Goal: Task Accomplishment & Management: Use online tool/utility

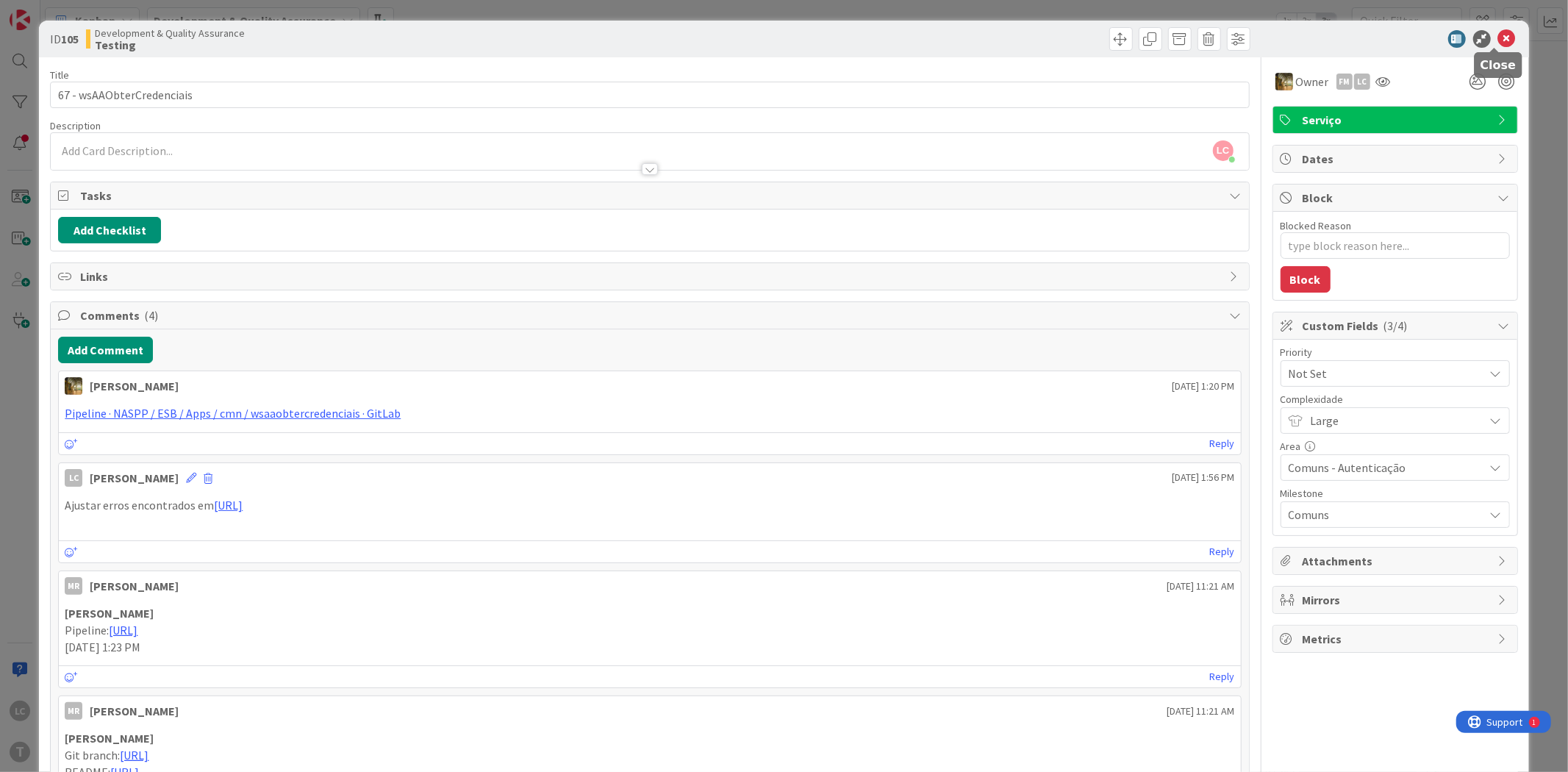
click at [1498, 37] on icon at bounding box center [1506, 39] width 17 height 17
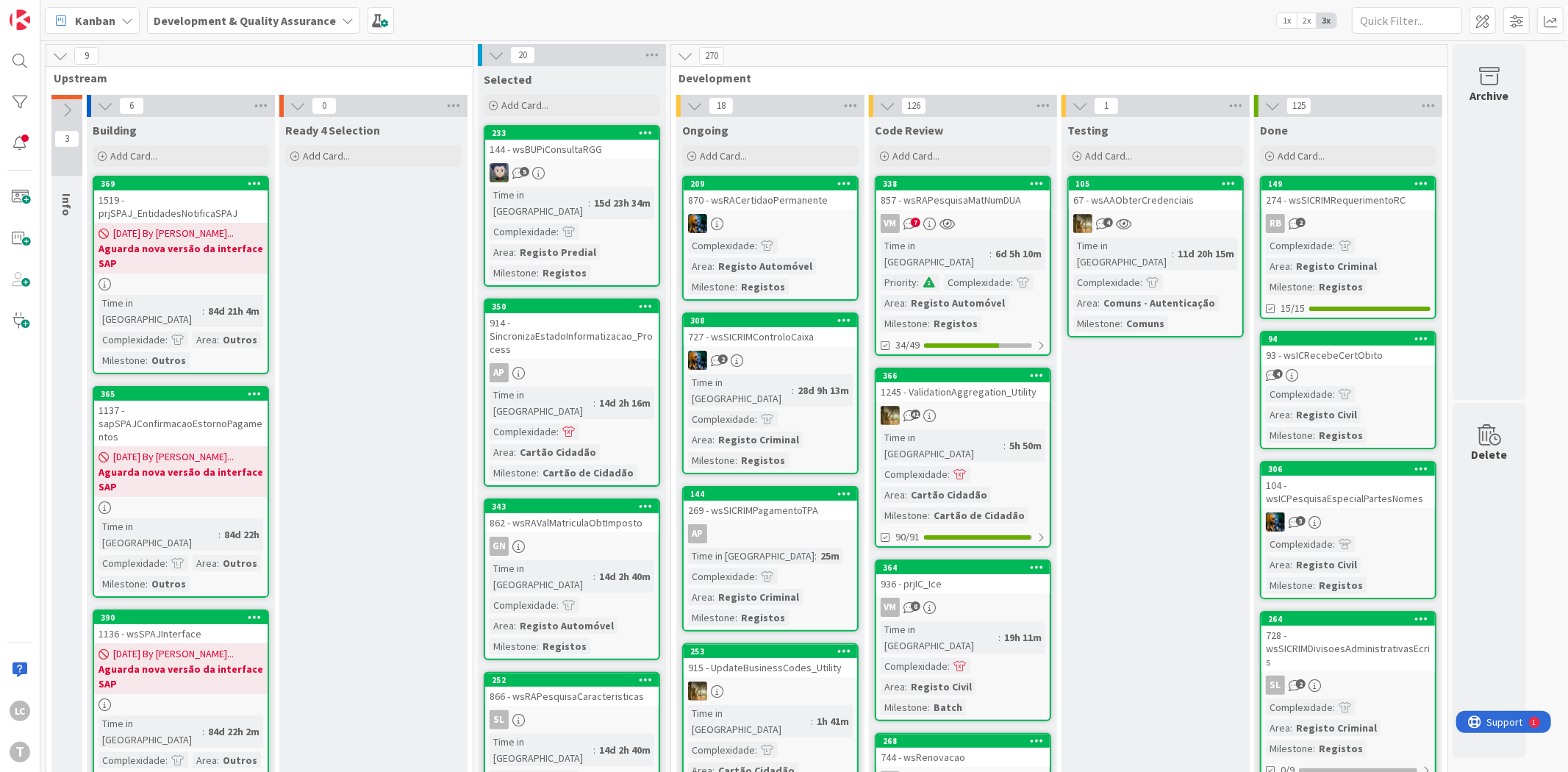
click at [1181, 217] on div "4" at bounding box center [1155, 223] width 174 height 19
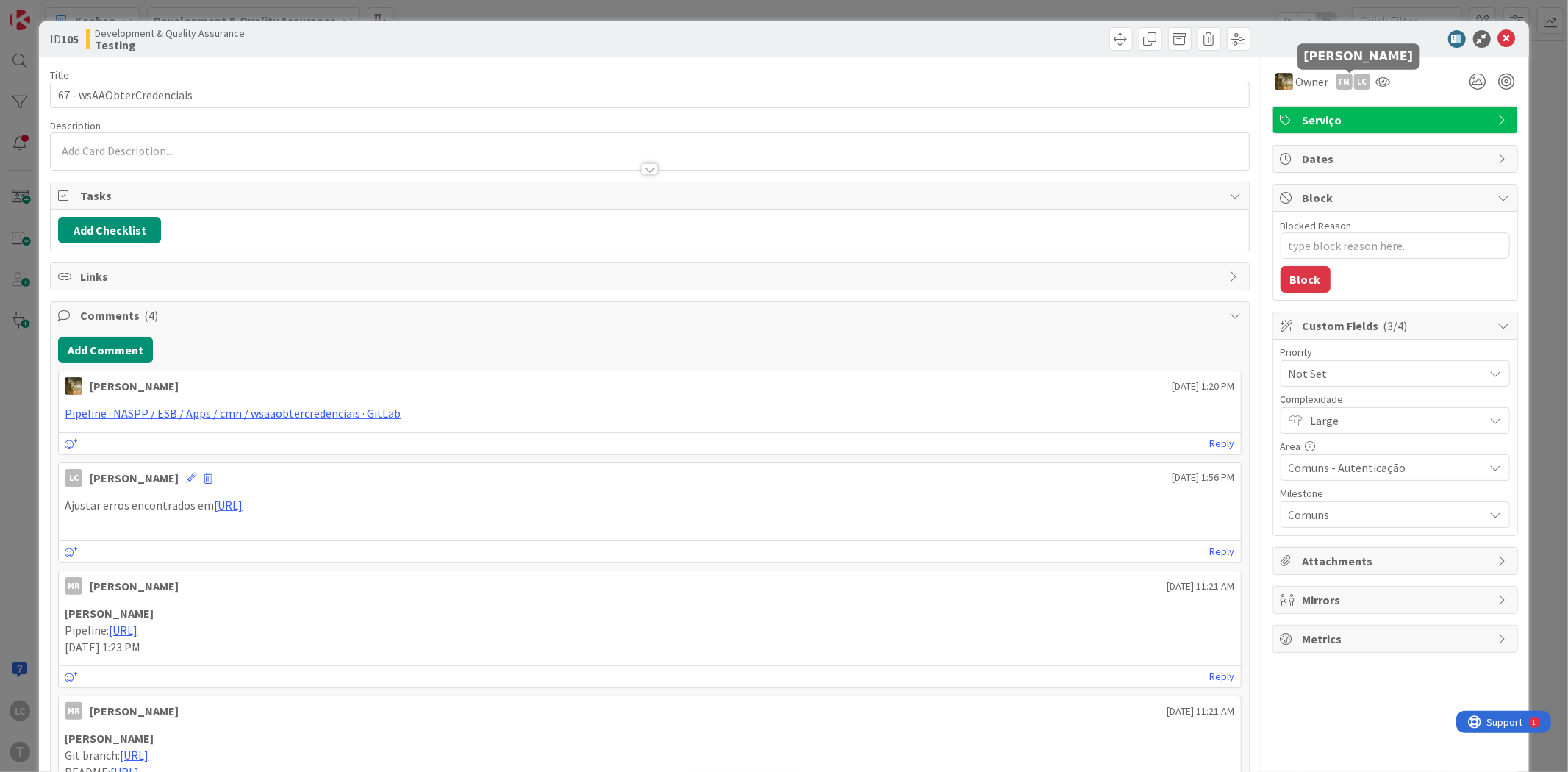
click at [1354, 81] on div "LC" at bounding box center [1362, 81] width 16 height 16
click at [1311, 107] on link "Remove" at bounding box center [1311, 109] width 116 height 24
type textarea "x"
click at [1501, 39] on icon at bounding box center [1506, 39] width 17 height 17
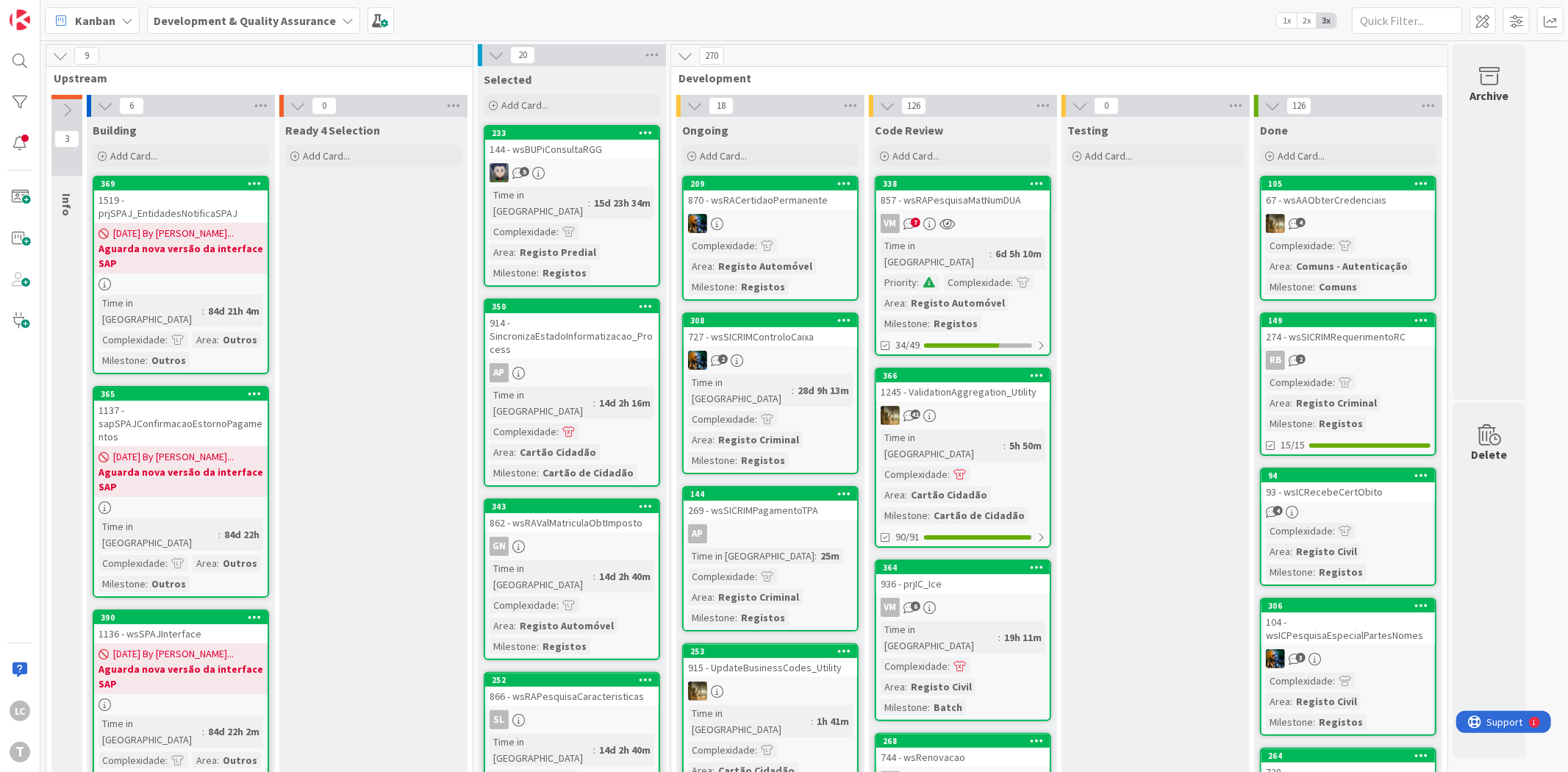
click at [25, 100] on div at bounding box center [20, 102] width 30 height 30
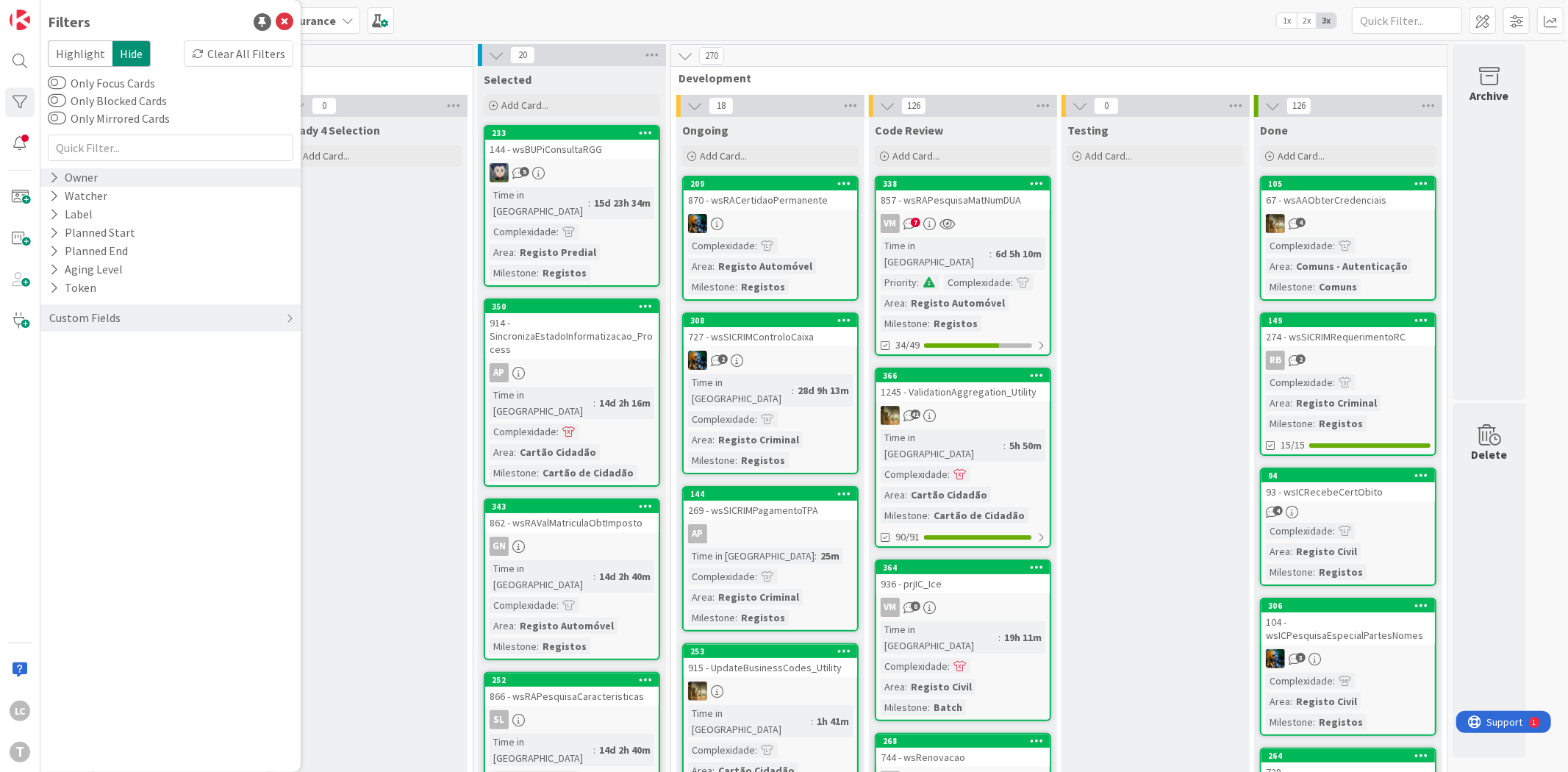
click at [113, 172] on div "Owner" at bounding box center [170, 178] width 260 height 18
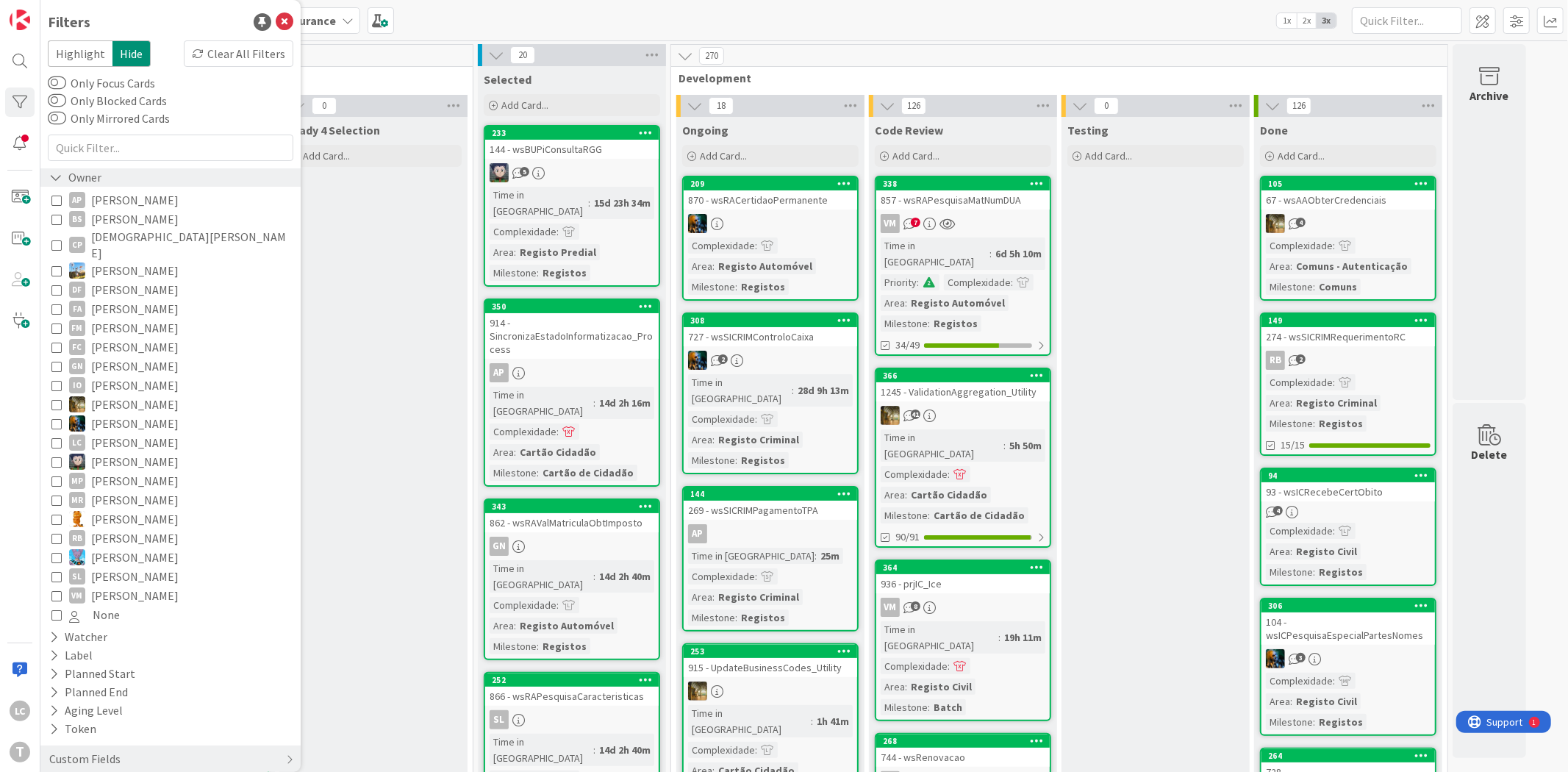
click at [113, 172] on div "Owner" at bounding box center [170, 178] width 260 height 18
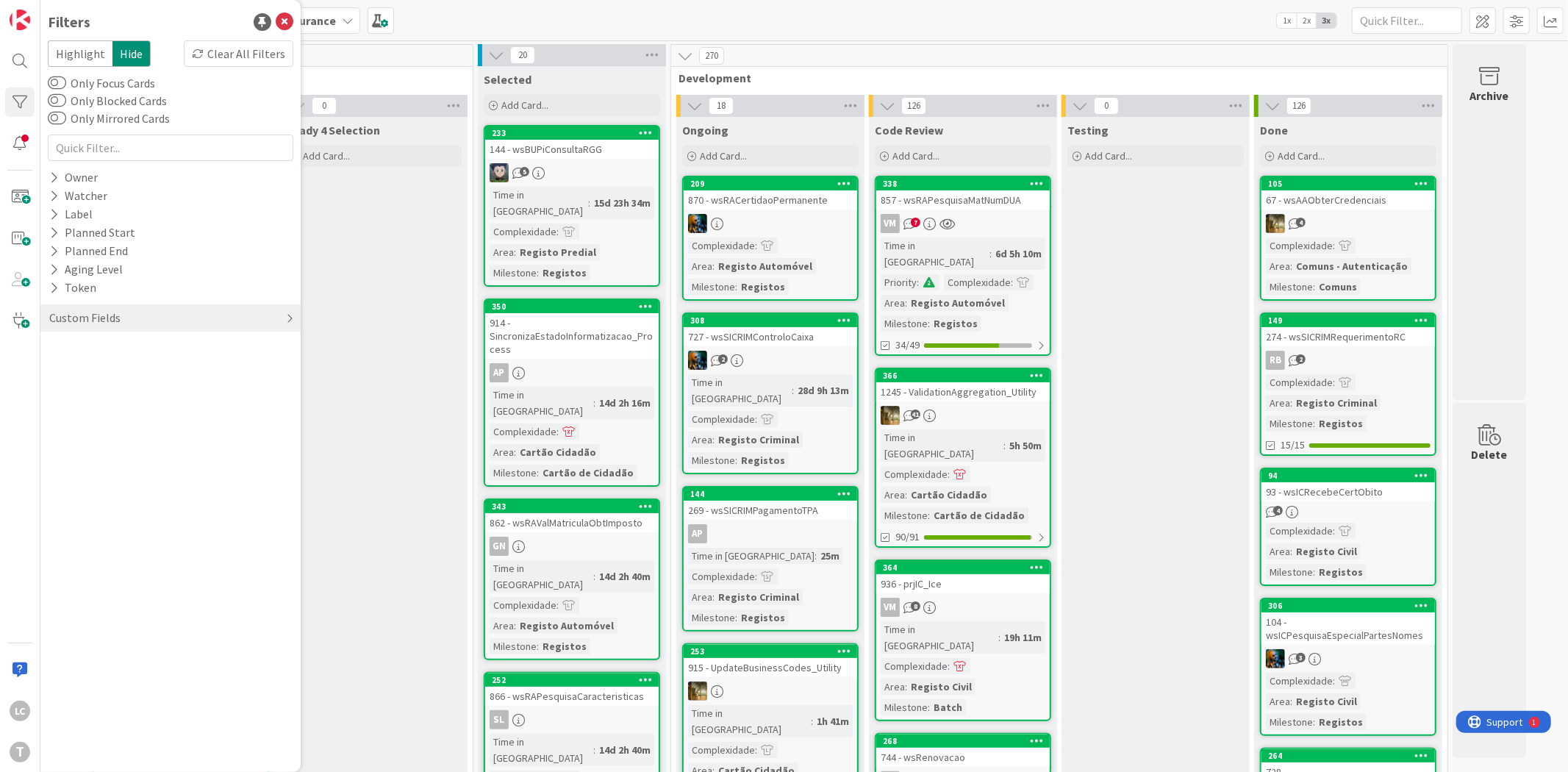
click at [123, 320] on div "Custom Fields" at bounding box center [170, 318] width 260 height 27
click at [111, 342] on div "Priority" at bounding box center [170, 348] width 260 height 18
click at [153, 374] on div "Critical High Medium Low None" at bounding box center [170, 409] width 238 height 95
click at [90, 369] on span "Critical" at bounding box center [96, 370] width 54 height 19
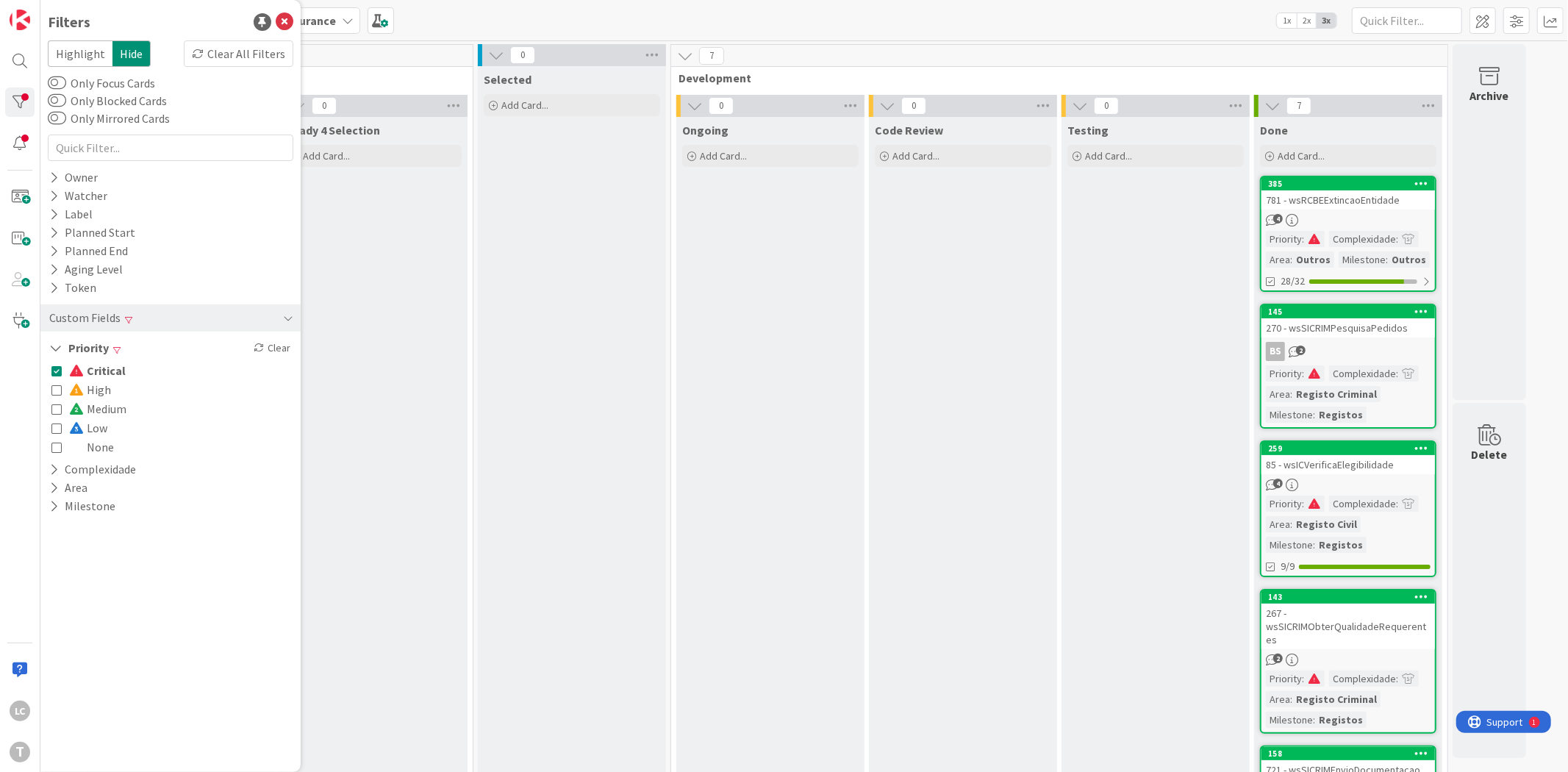
click at [121, 363] on span "Critical" at bounding box center [97, 370] width 57 height 19
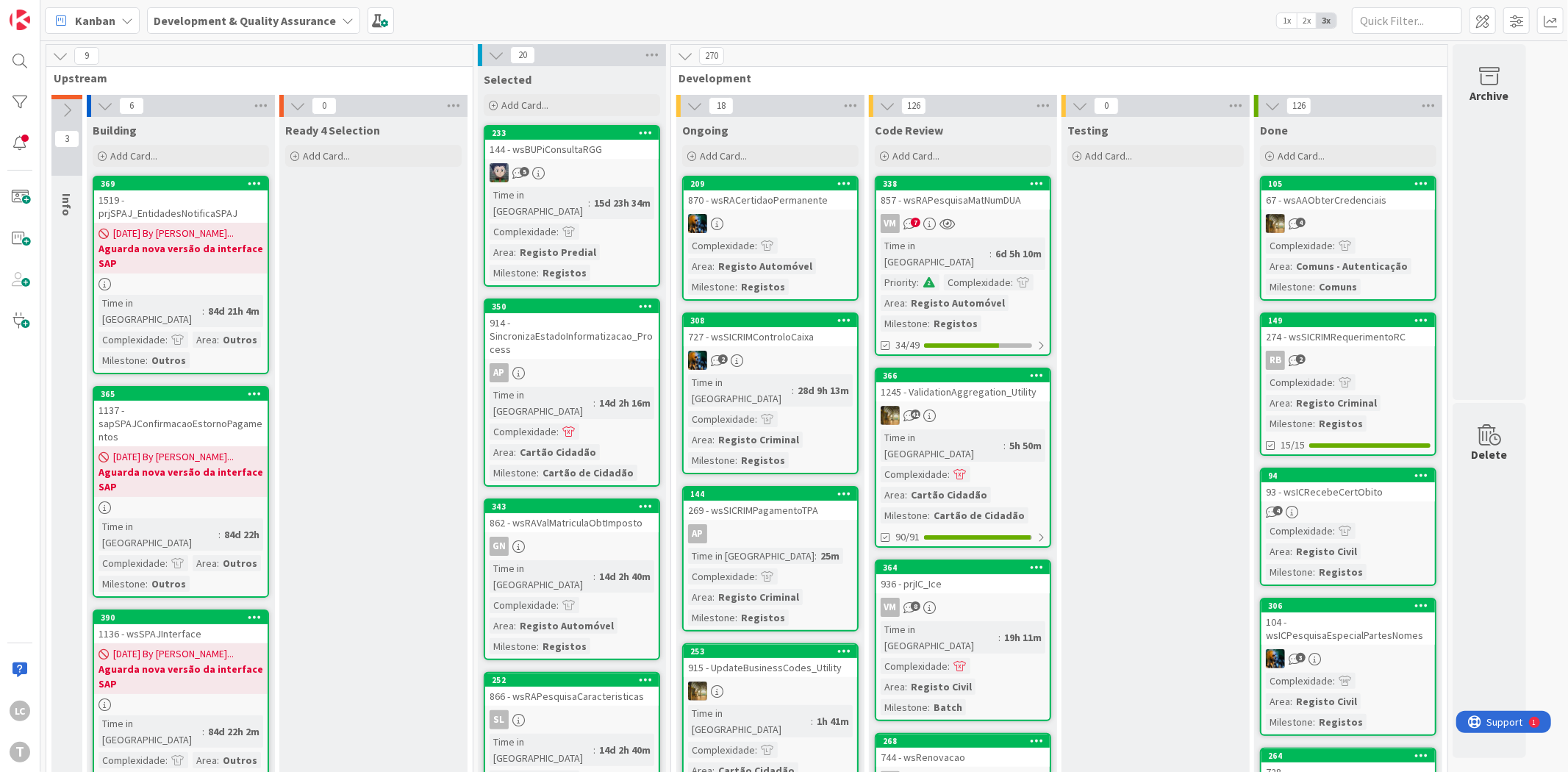
click at [16, 55] on div at bounding box center [20, 61] width 30 height 30
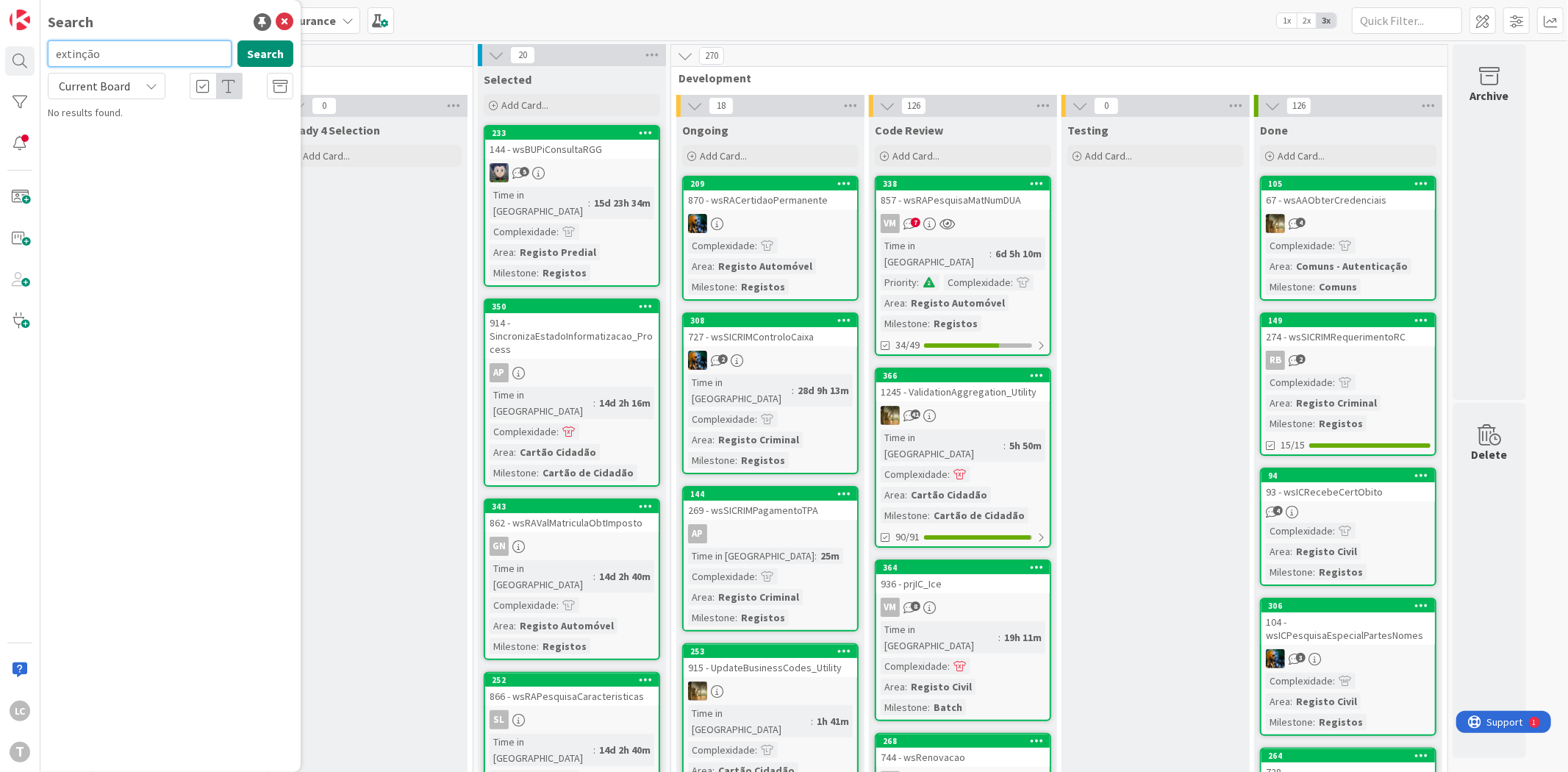
click at [93, 54] on input "extinção" at bounding box center [139, 53] width 183 height 26
type input "extincao"
click at [63, 59] on input "extincao" at bounding box center [139, 53] width 183 height 26
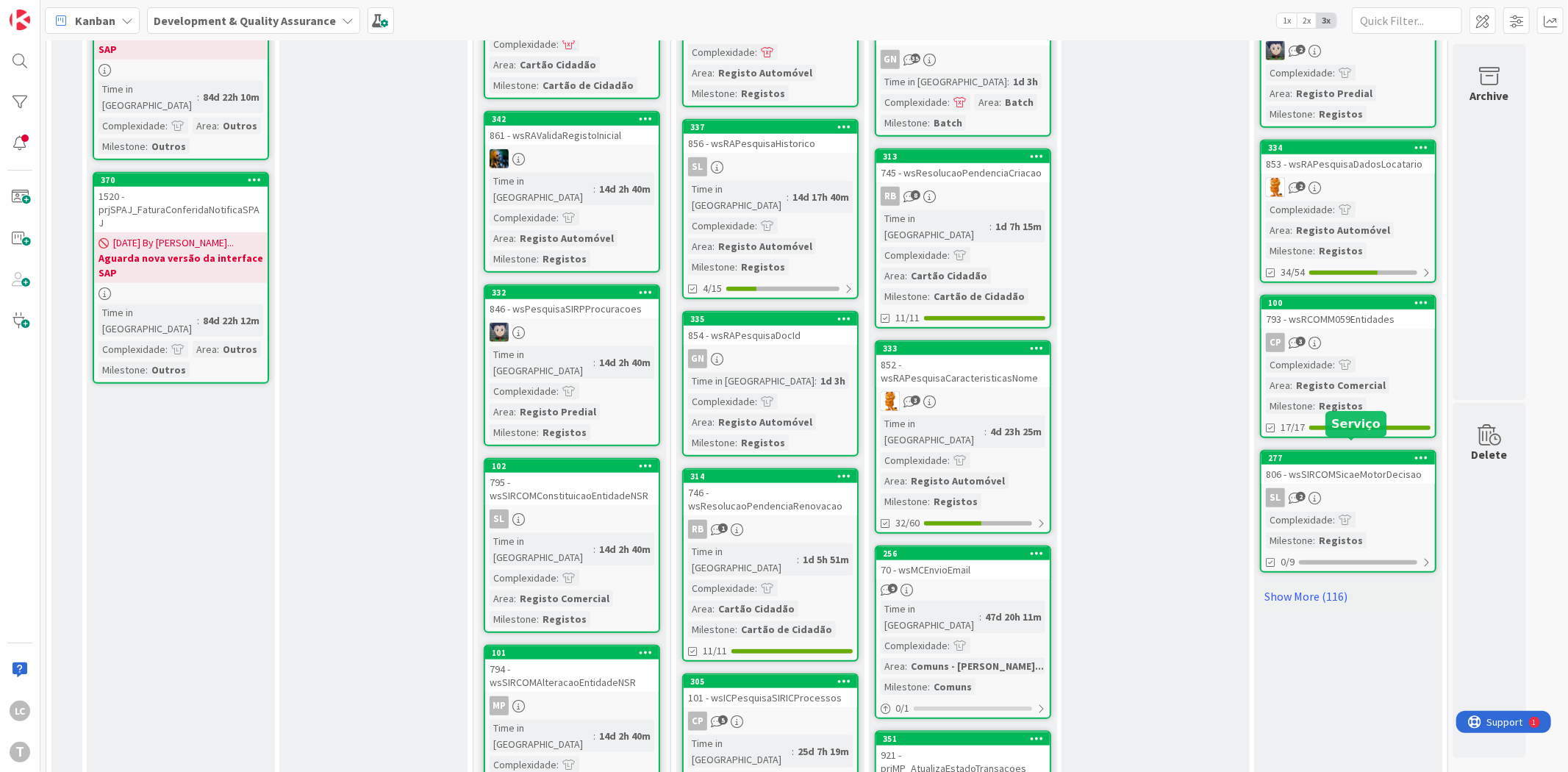
scroll to position [1098, 0]
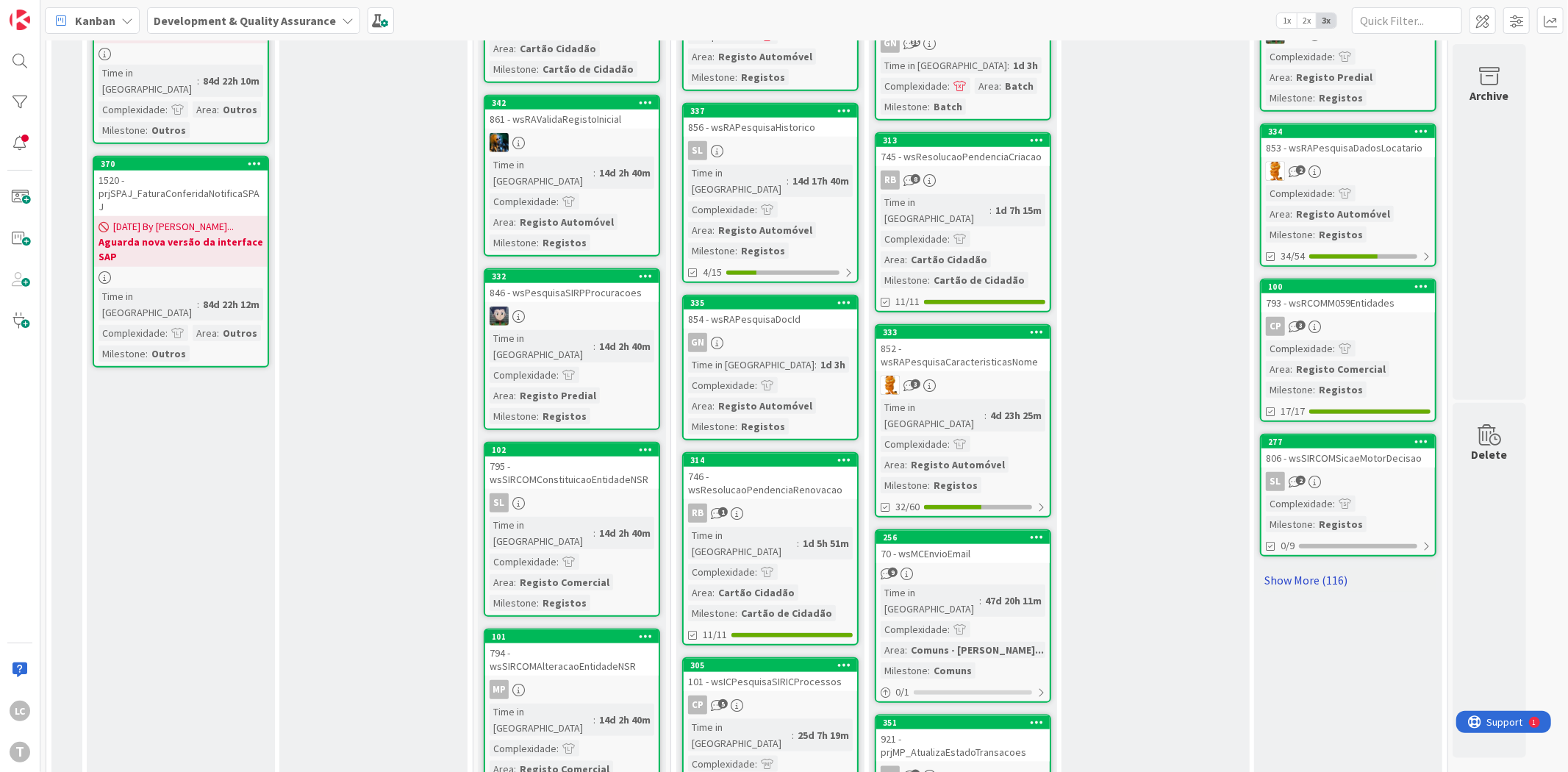
click at [1299, 569] on link "Show More (116)" at bounding box center [1348, 580] width 176 height 24
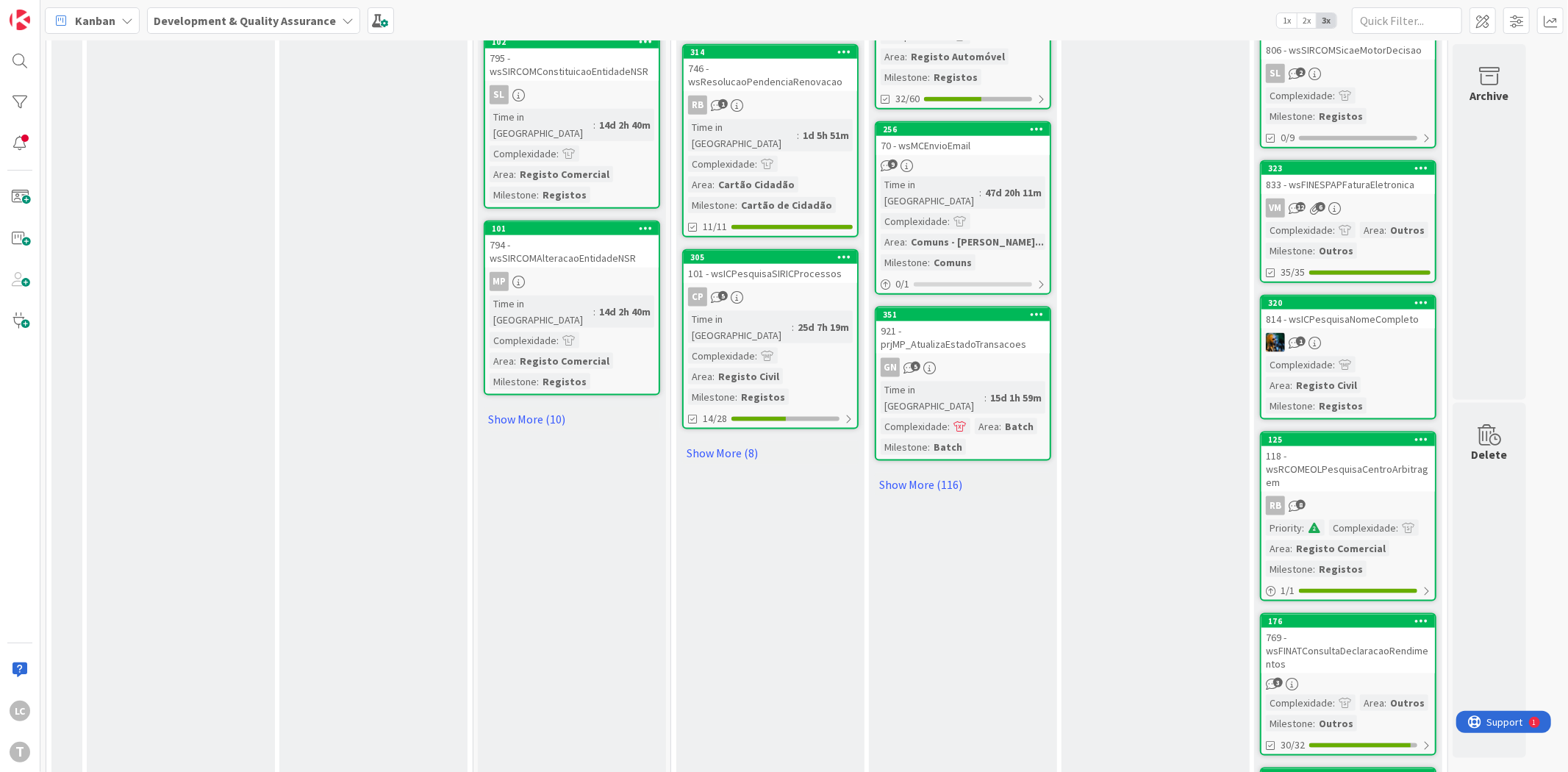
scroll to position [9278, 0]
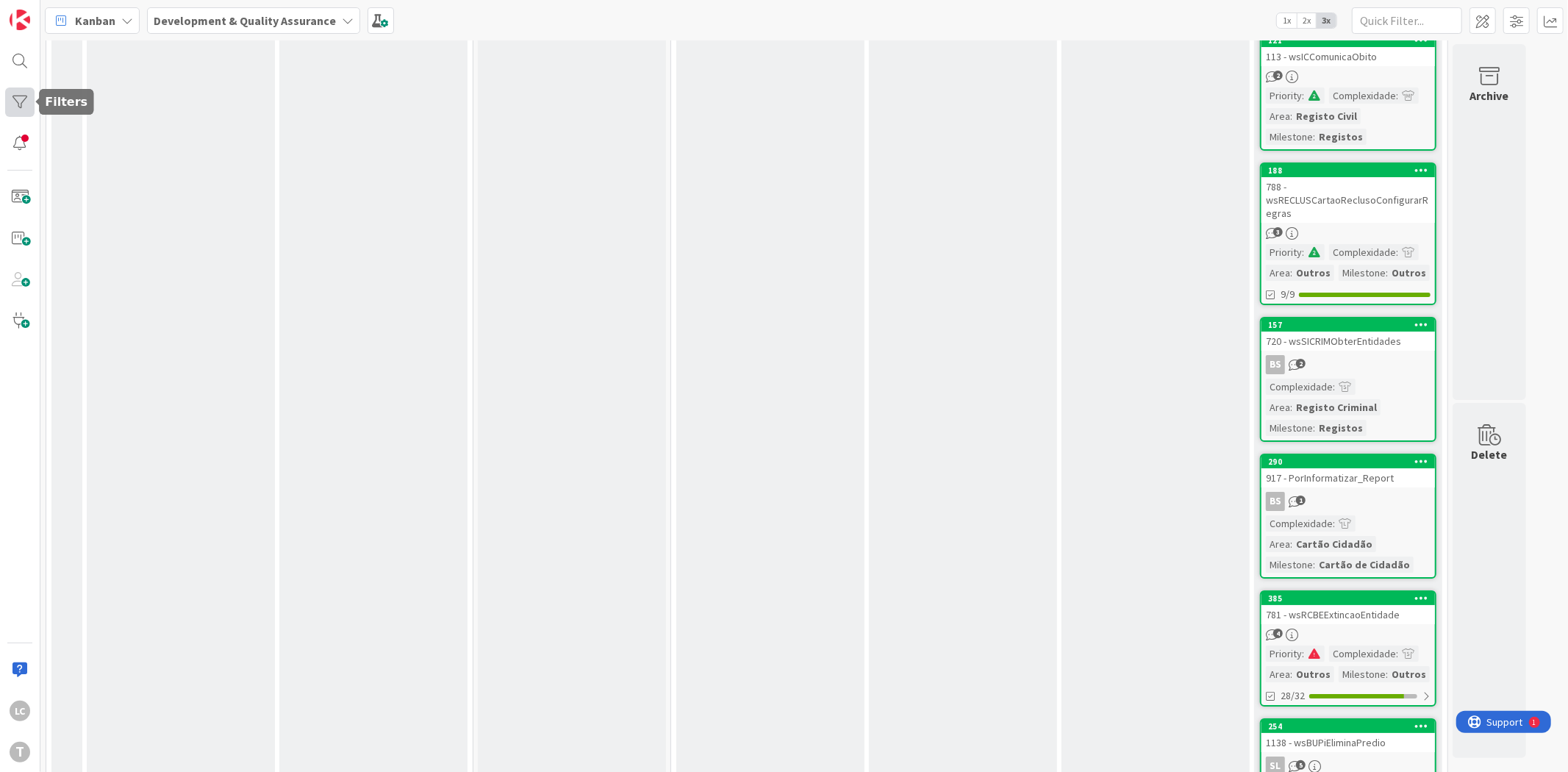
click at [16, 96] on div at bounding box center [20, 102] width 30 height 30
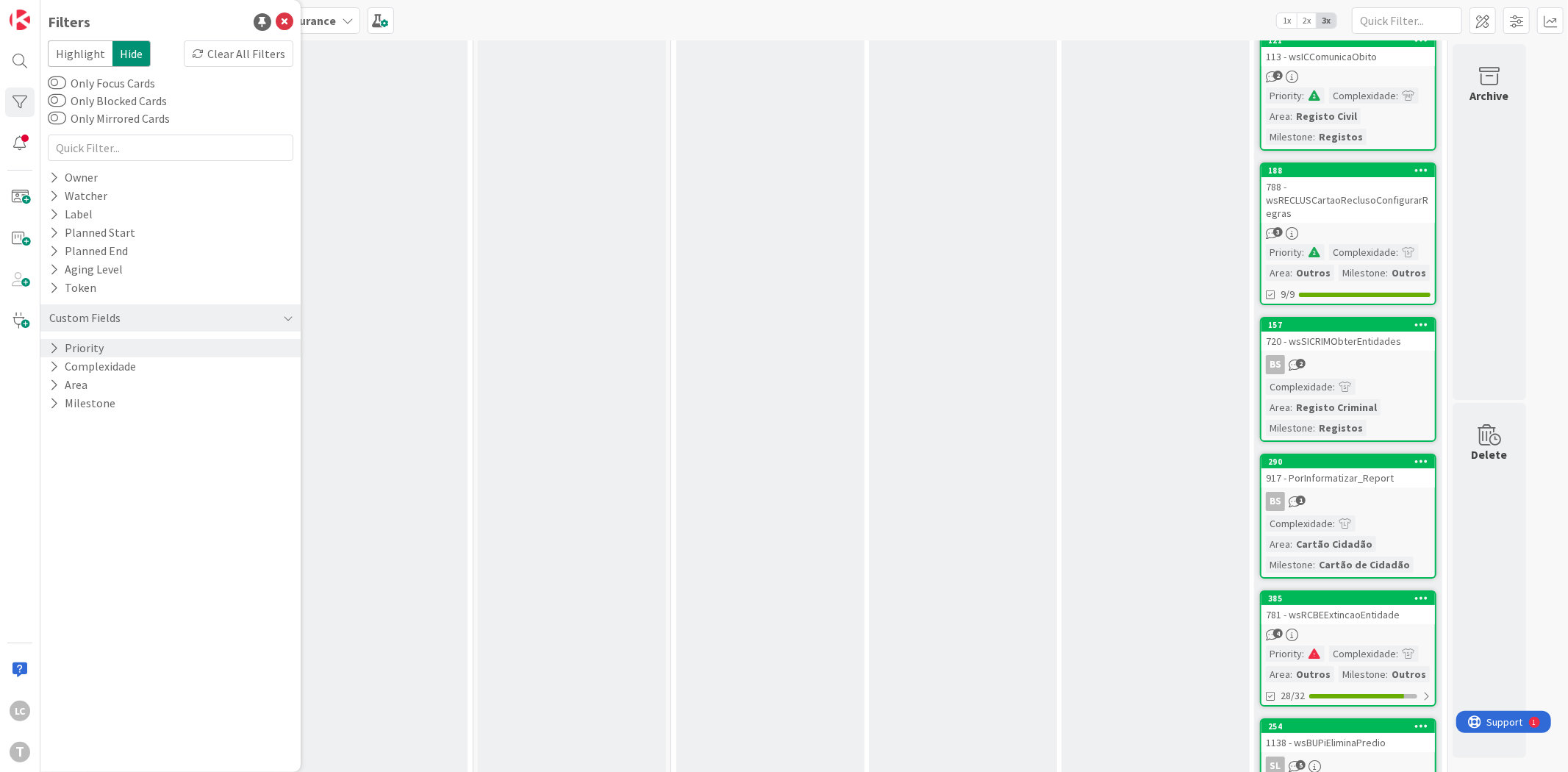
click at [106, 348] on div "Priority" at bounding box center [170, 348] width 260 height 18
click at [69, 371] on span at bounding box center [77, 370] width 17 height 12
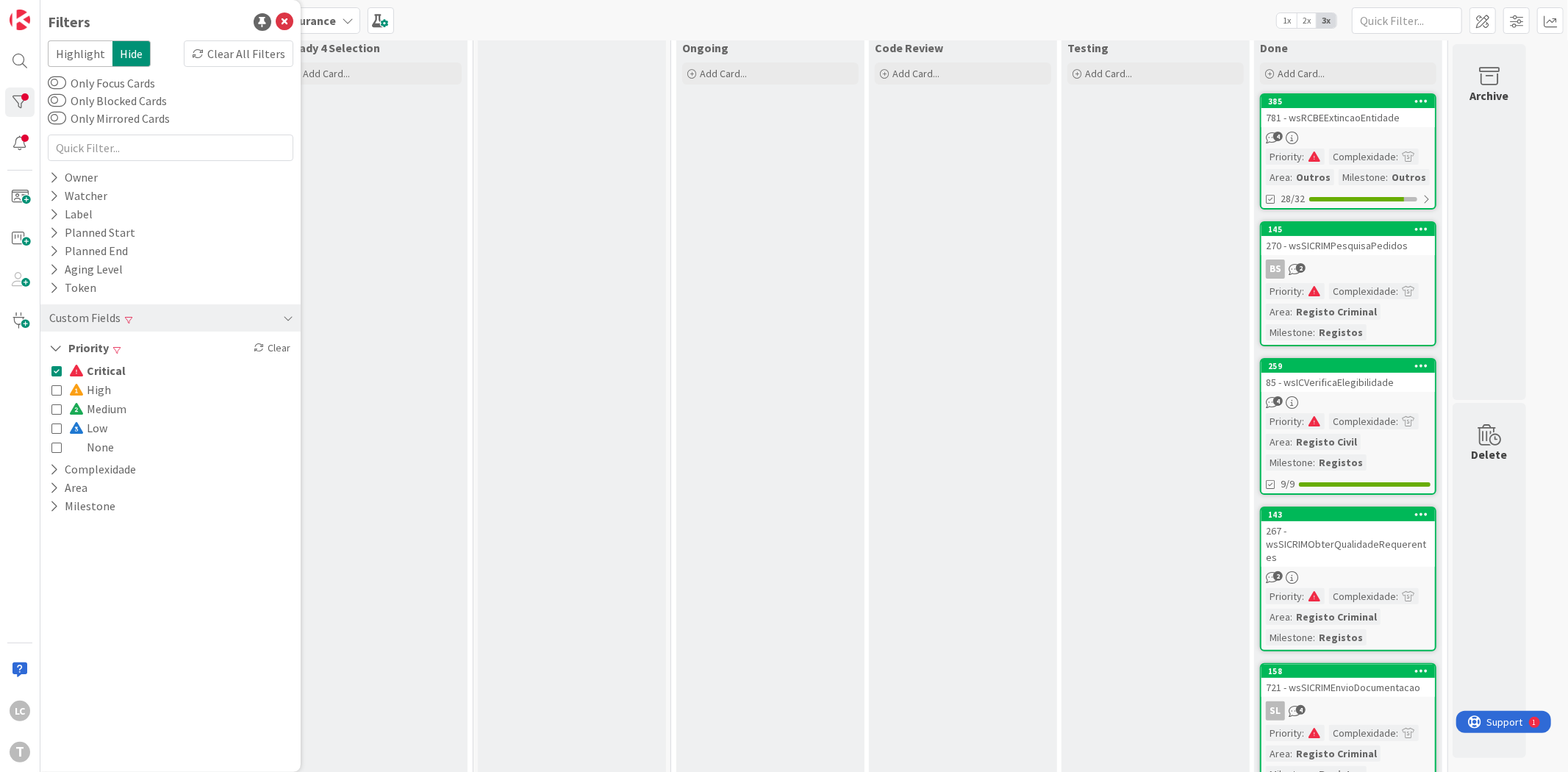
scroll to position [74, 0]
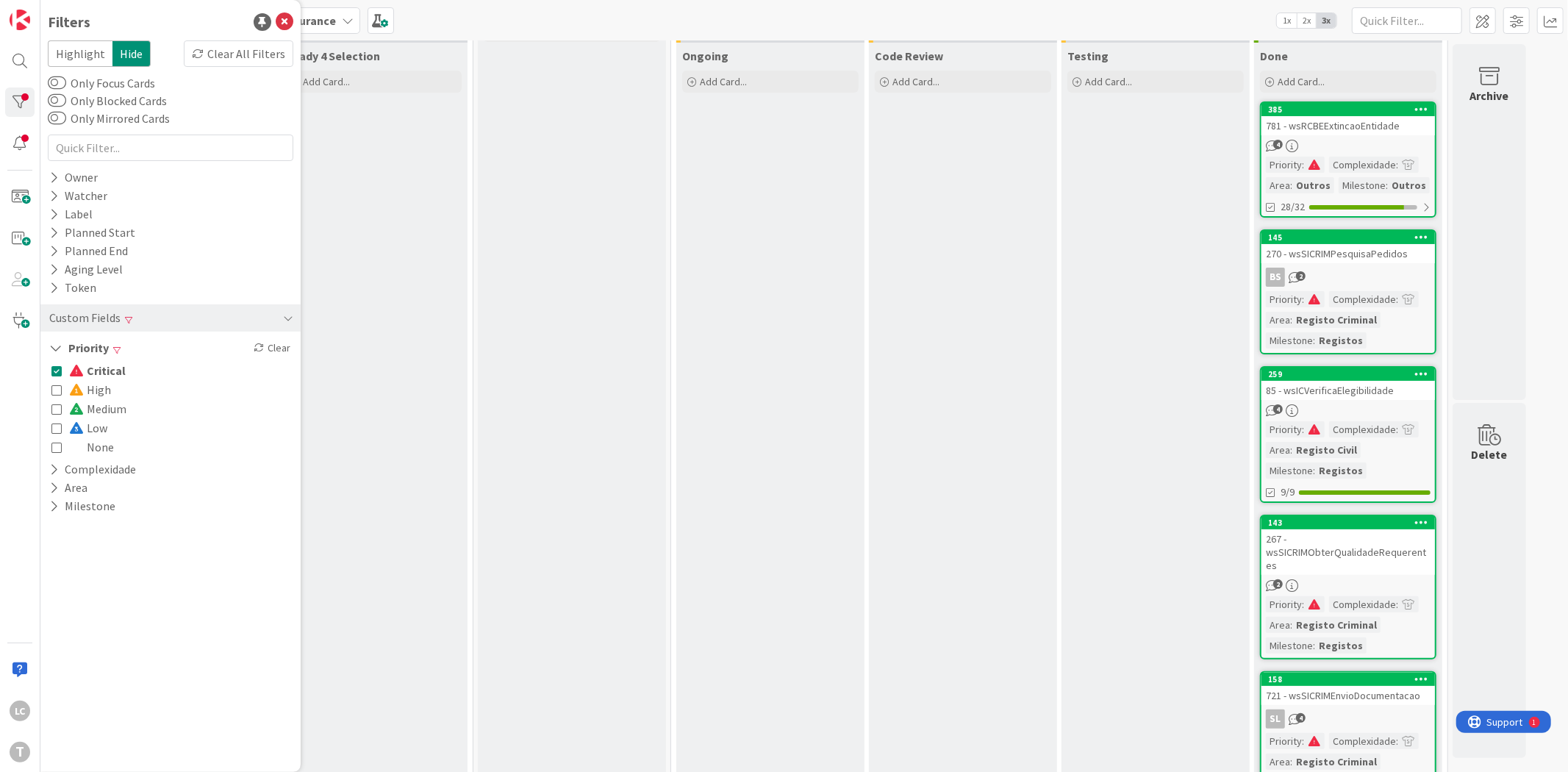
click at [1324, 147] on div "4" at bounding box center [1348, 146] width 174 height 12
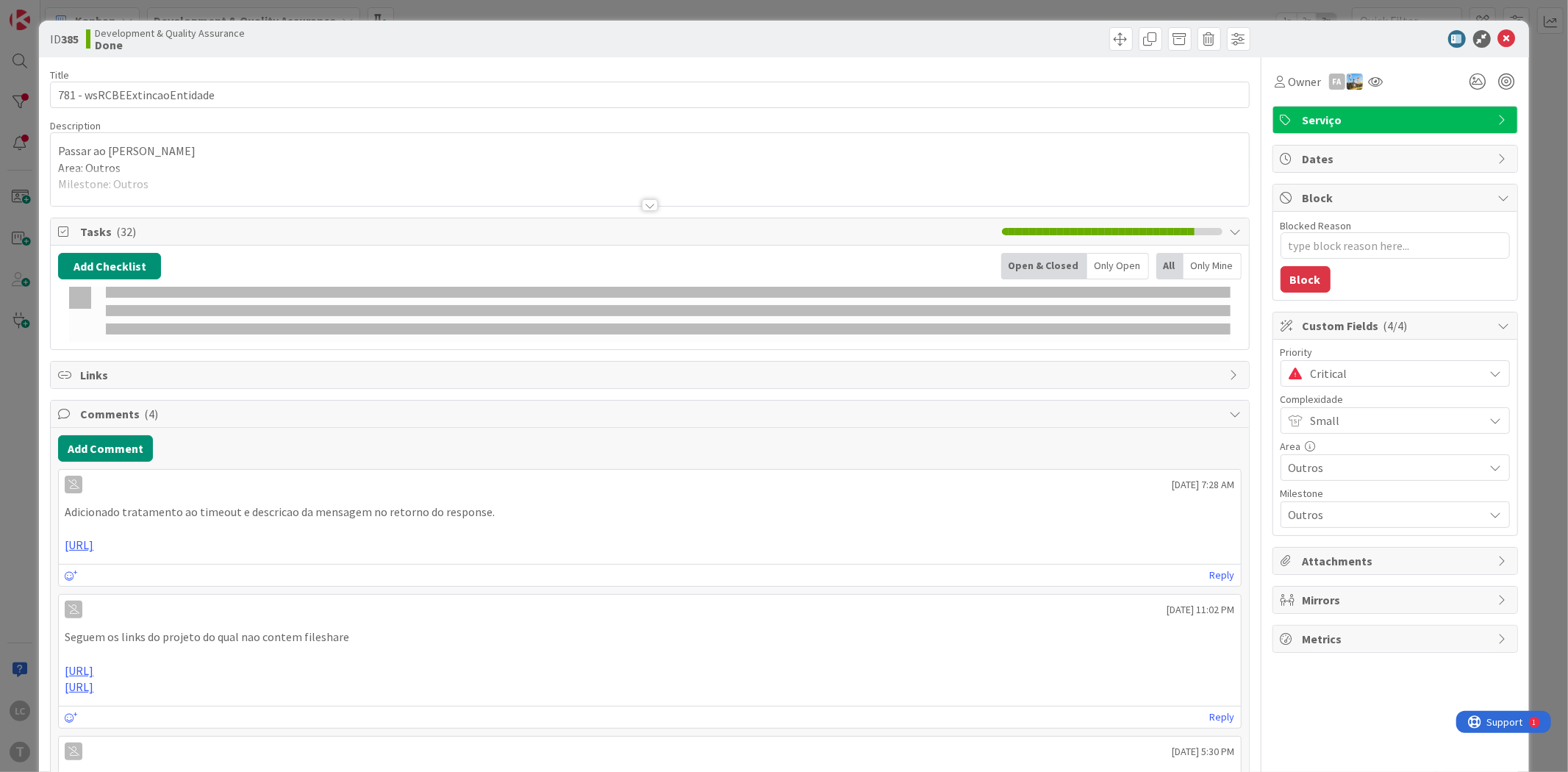
type textarea "x"
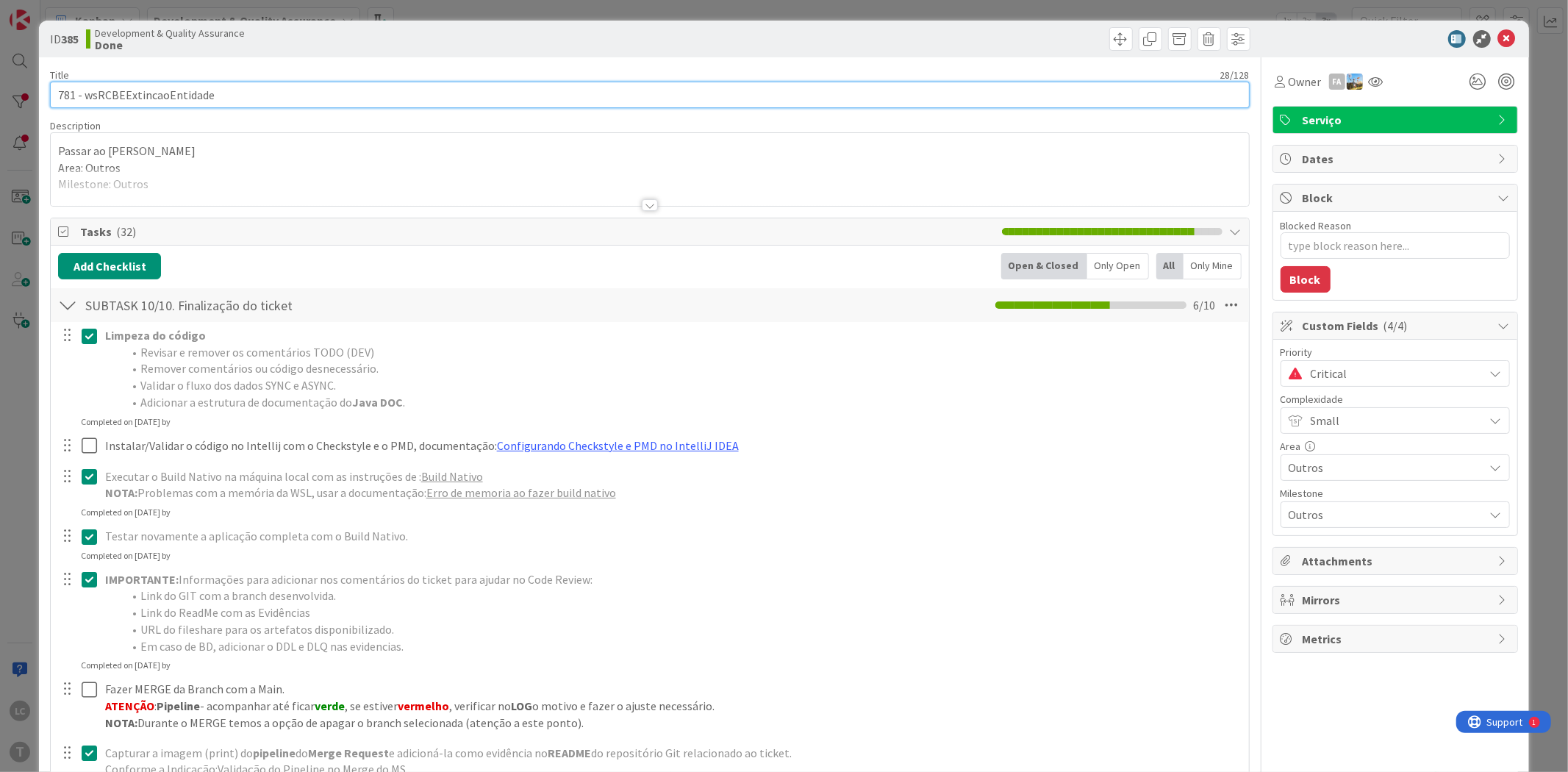
click at [144, 86] on input "781 - wsRCBEExtincaoEntidade" at bounding box center [649, 95] width 1199 height 26
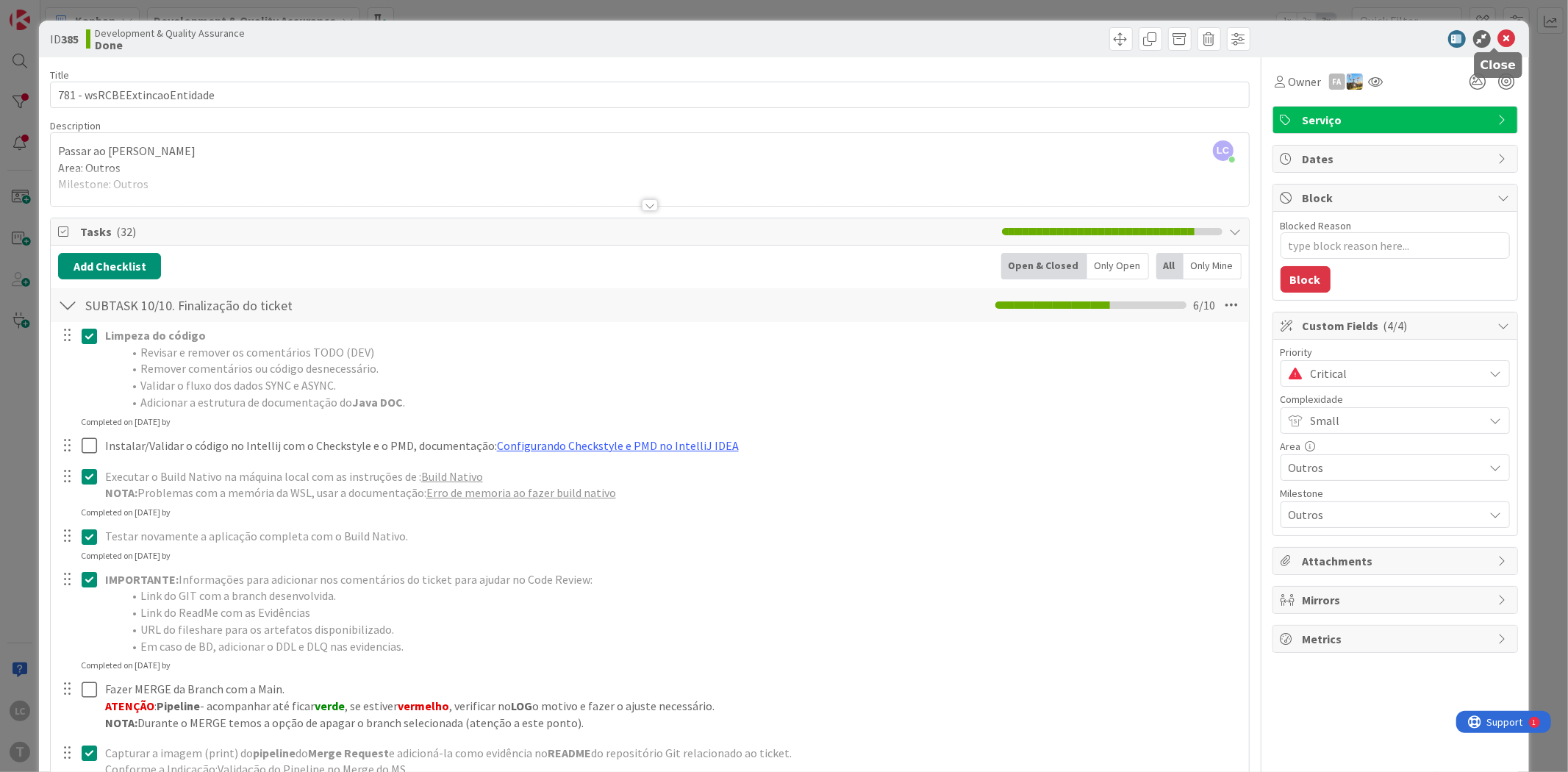
click at [1498, 42] on icon at bounding box center [1506, 39] width 17 height 17
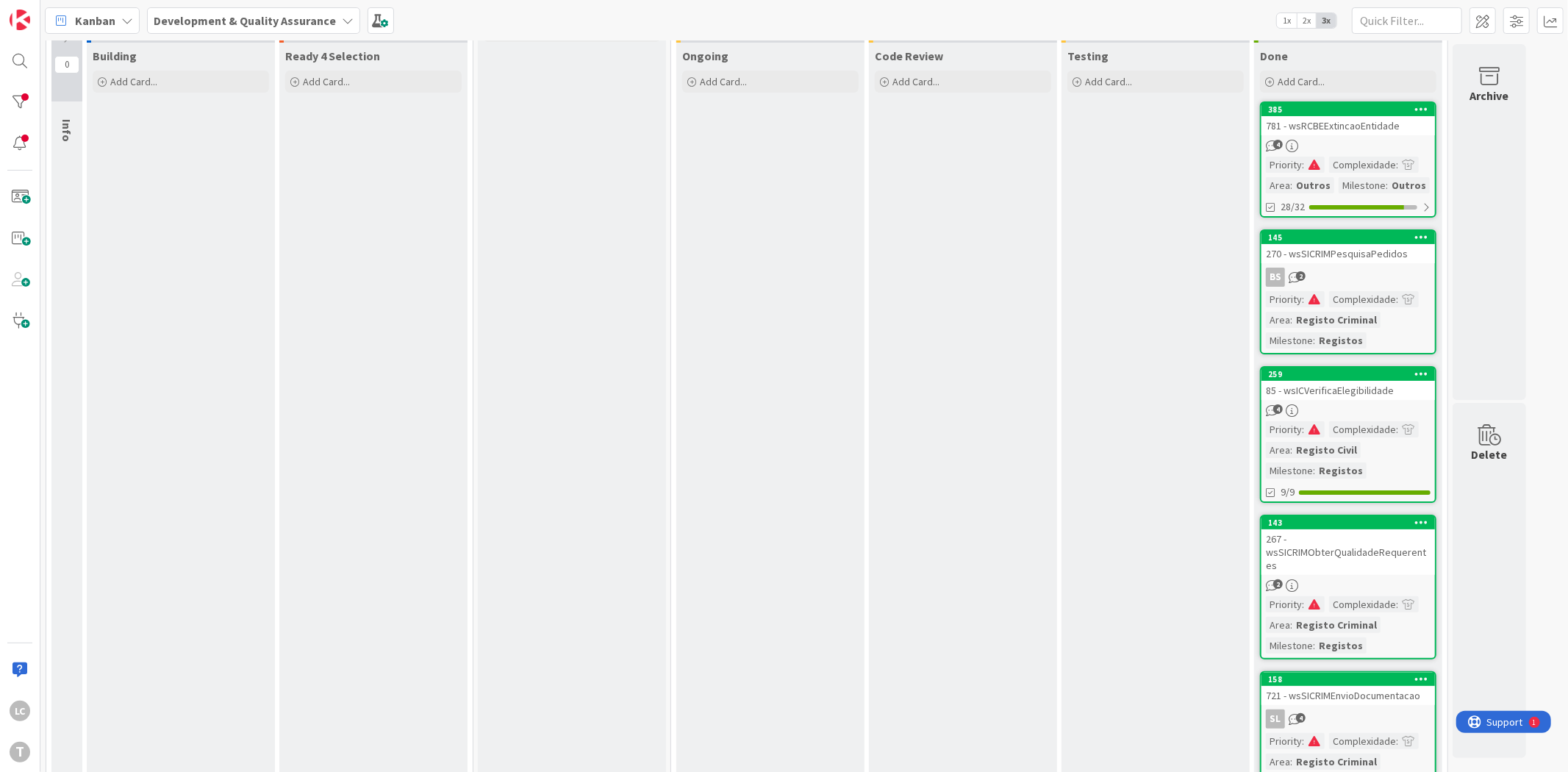
click at [740, 299] on div "Ongoing Add Card..." at bounding box center [770, 574] width 188 height 1064
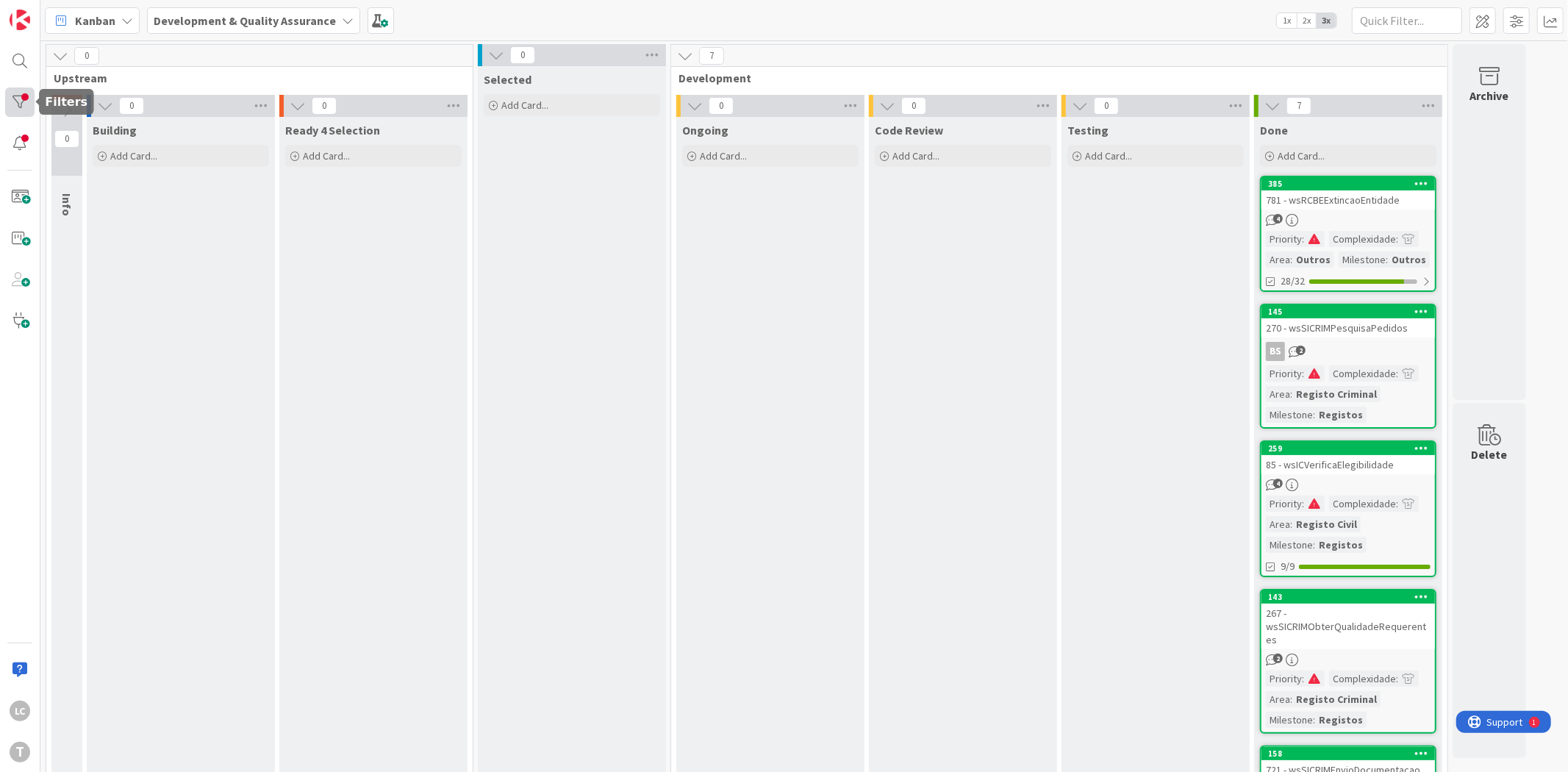
click at [11, 104] on div at bounding box center [20, 102] width 30 height 30
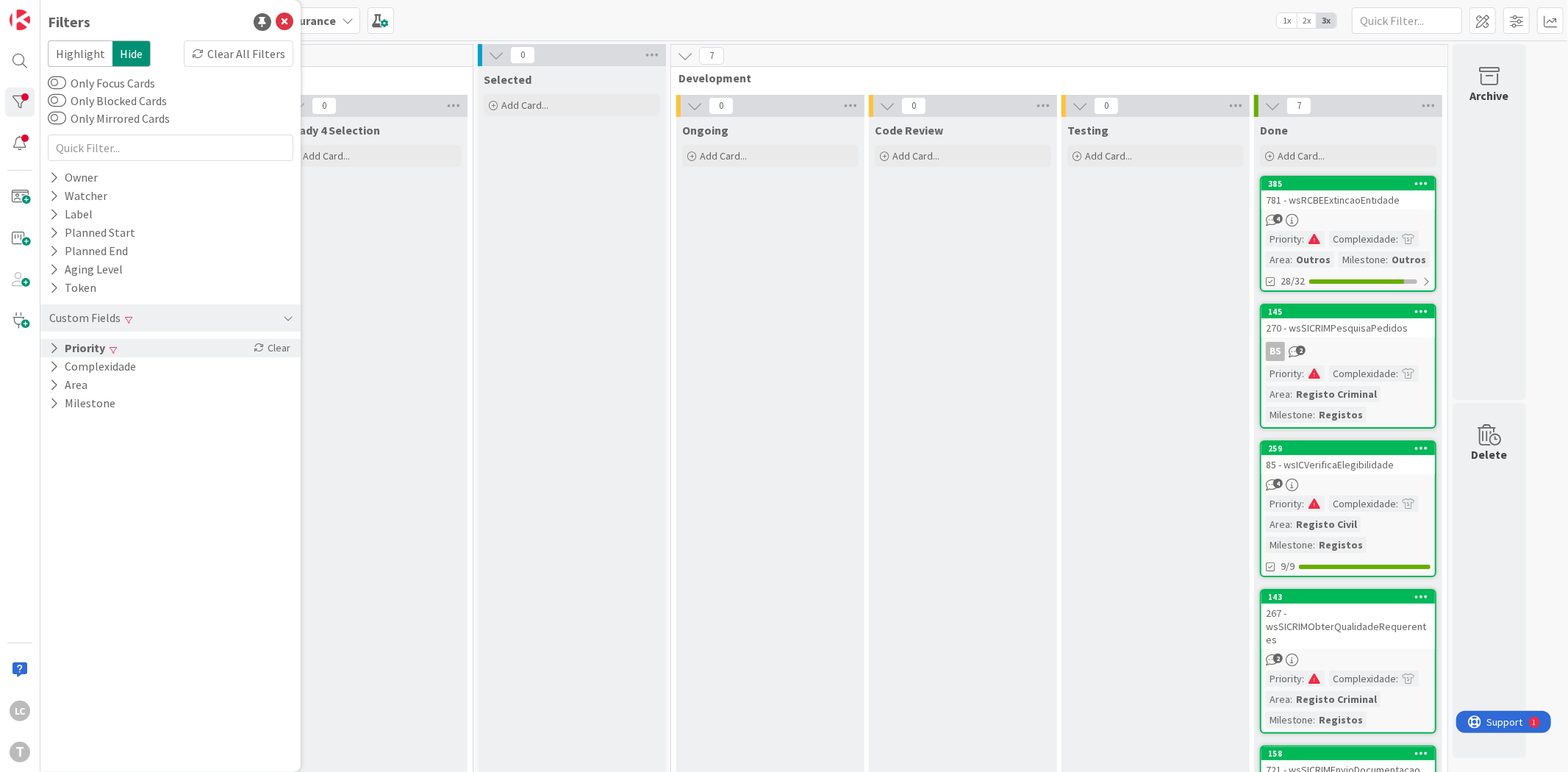
click at [53, 346] on icon at bounding box center [54, 347] width 10 height 12
click at [63, 372] on button "Critical" at bounding box center [89, 370] width 74 height 19
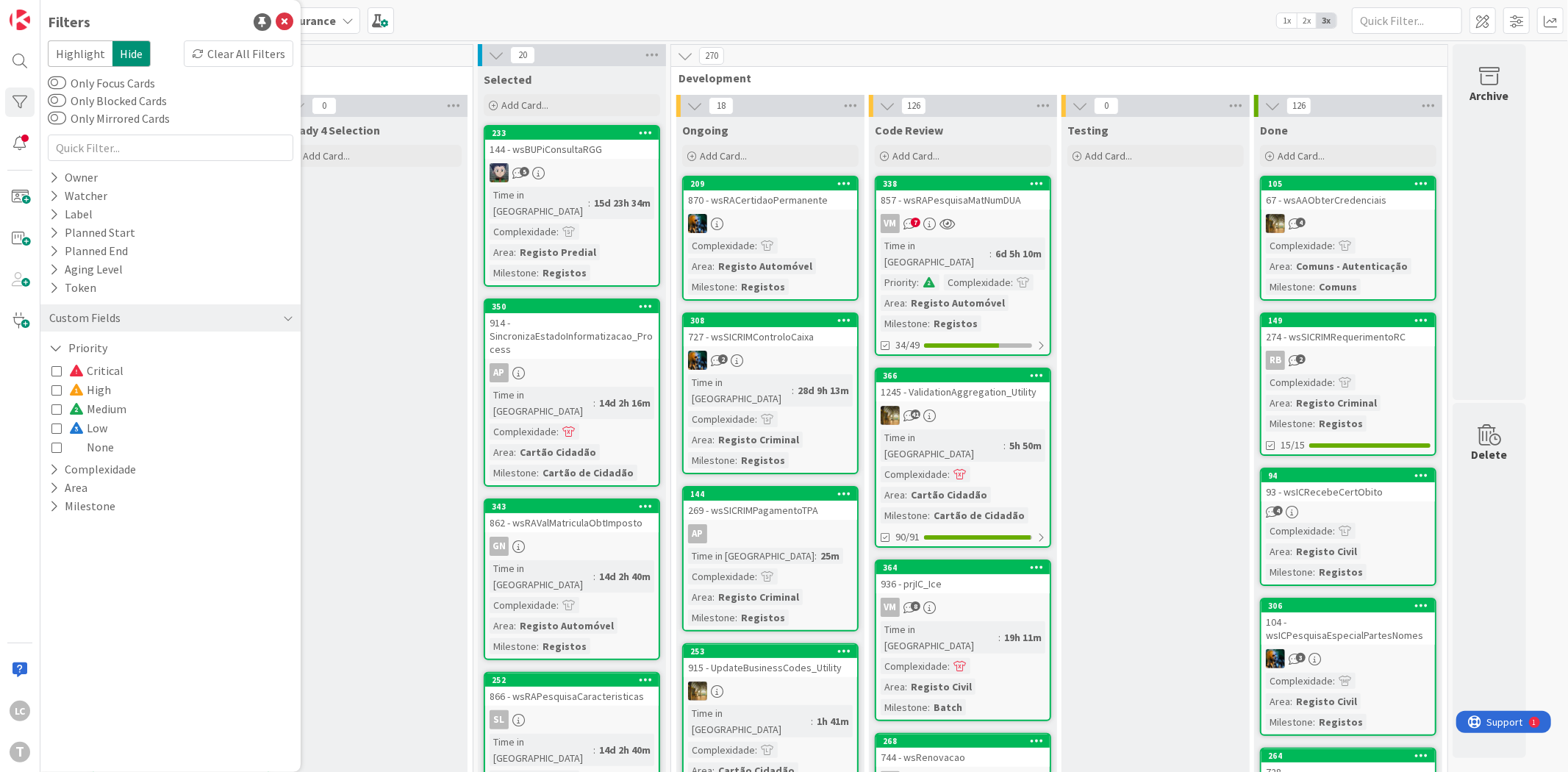
click at [59, 405] on icon at bounding box center [57, 409] width 11 height 11
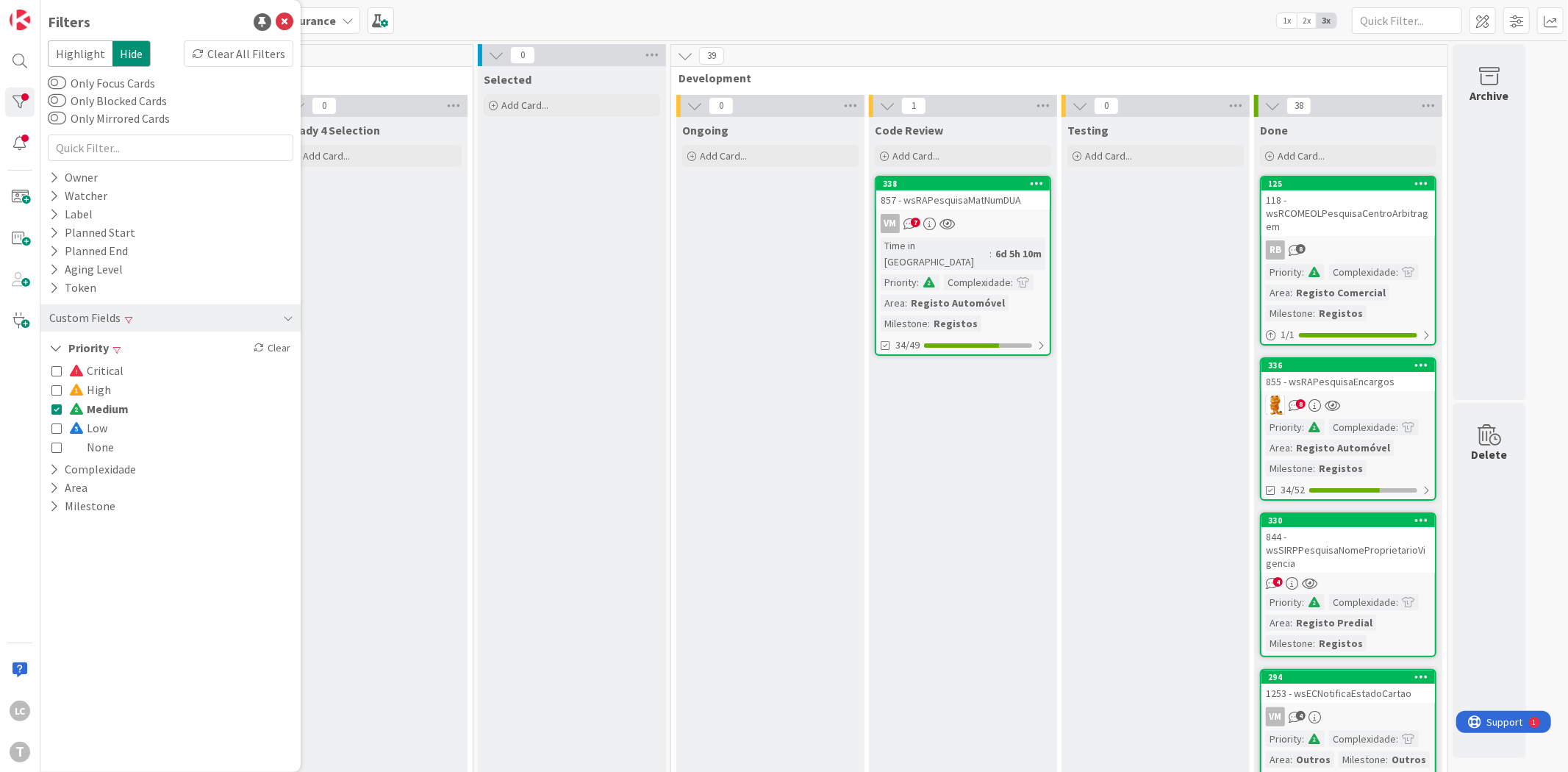
click at [59, 405] on icon at bounding box center [57, 409] width 11 height 11
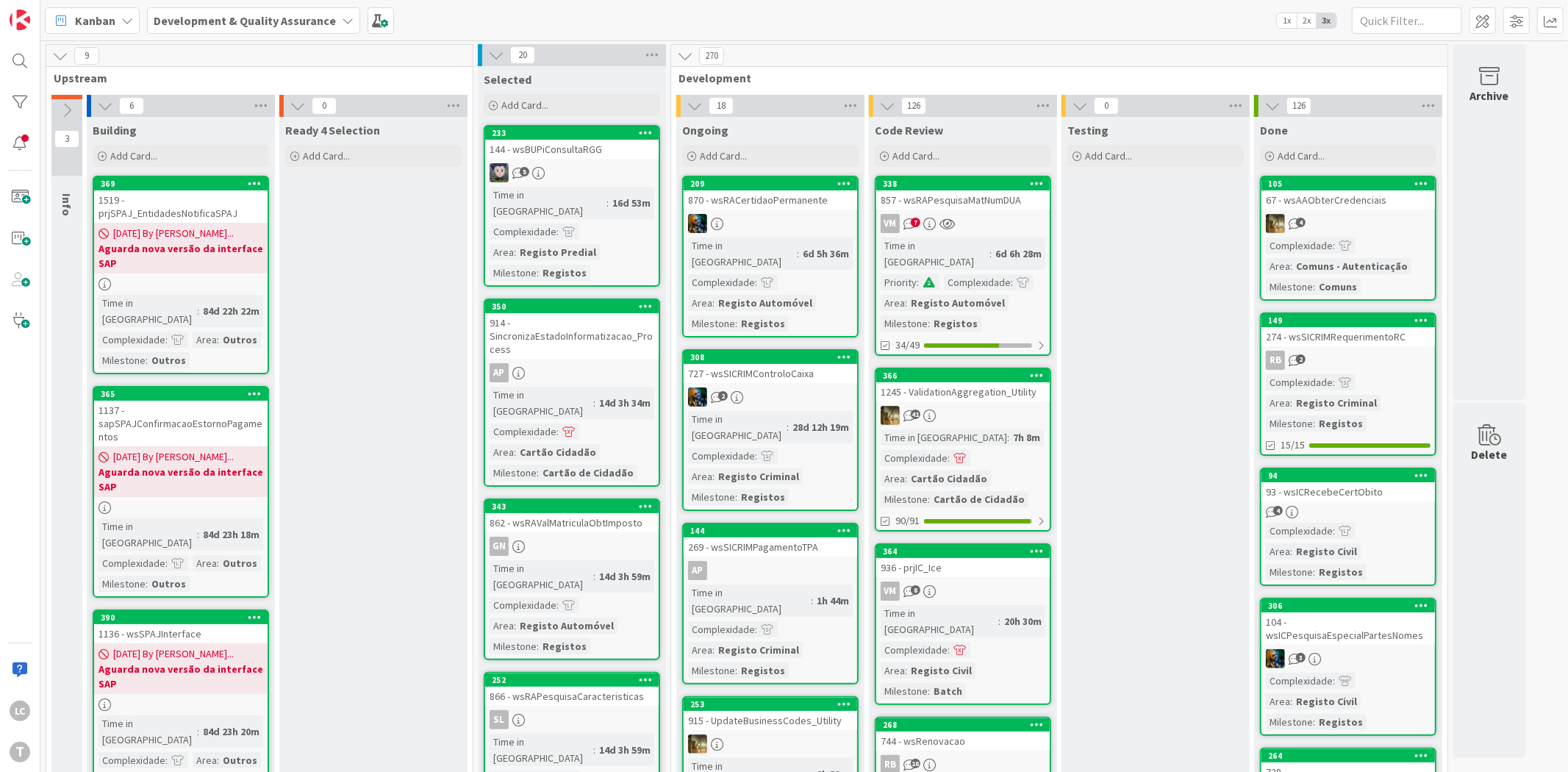
click at [19, 748] on div "T" at bounding box center [20, 752] width 21 height 21
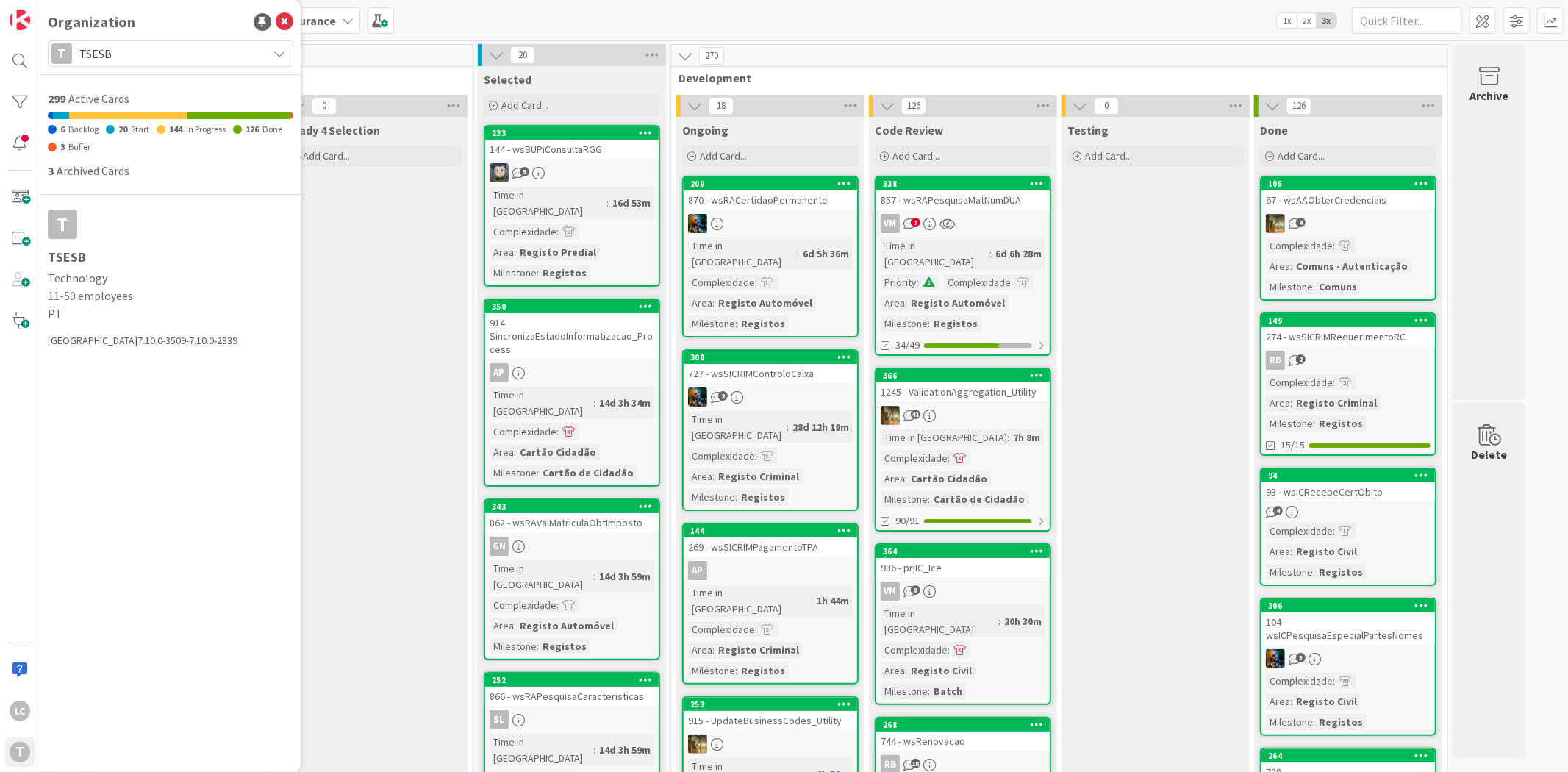
drag, startPoint x: 221, startPoint y: 52, endPoint x: 225, endPoint y: 45, distance: 8.1
click at [225, 45] on span "TSESB" at bounding box center [169, 53] width 181 height 21
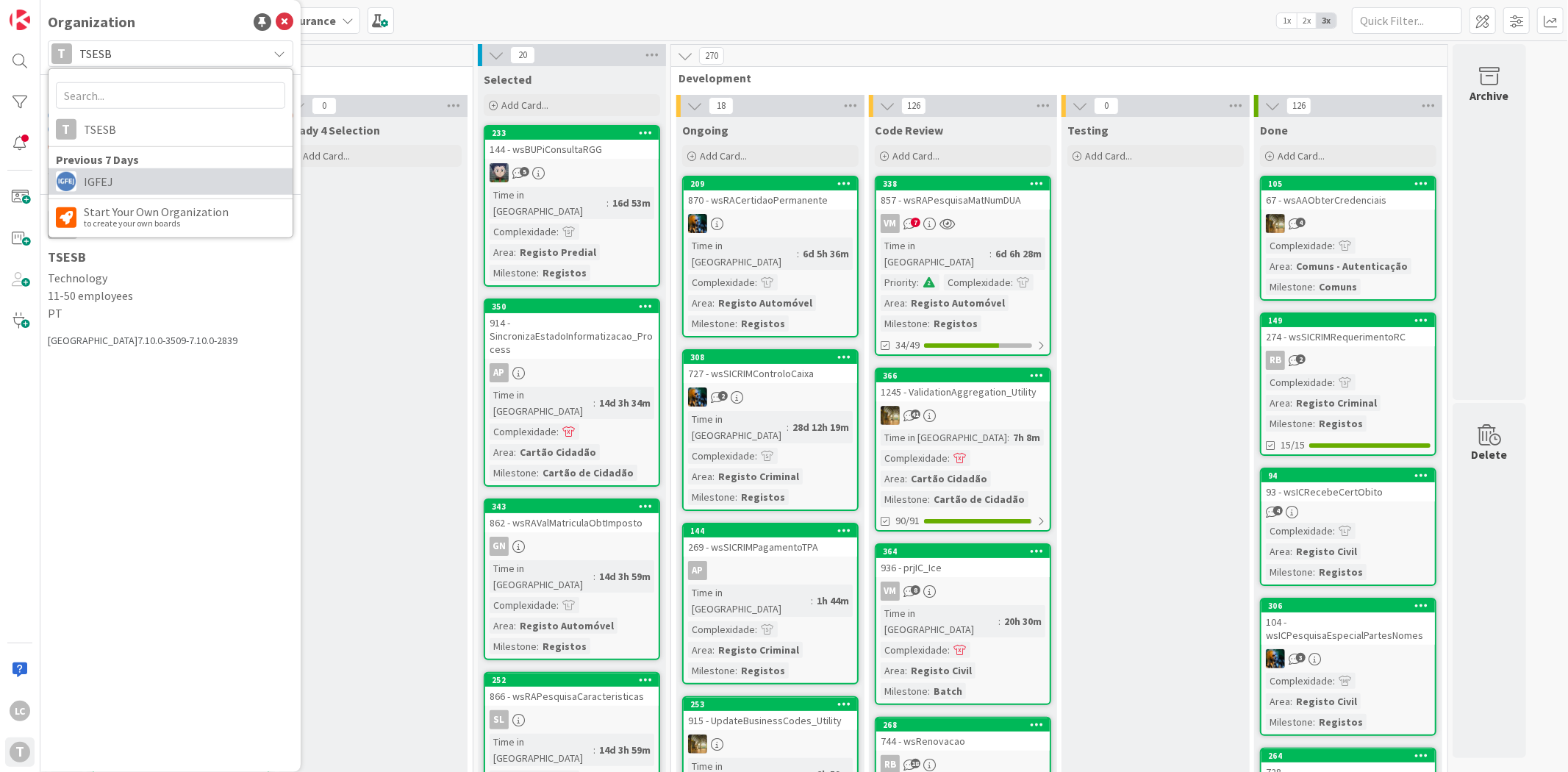
click at [202, 174] on span "IGFEJ" at bounding box center [184, 181] width 202 height 22
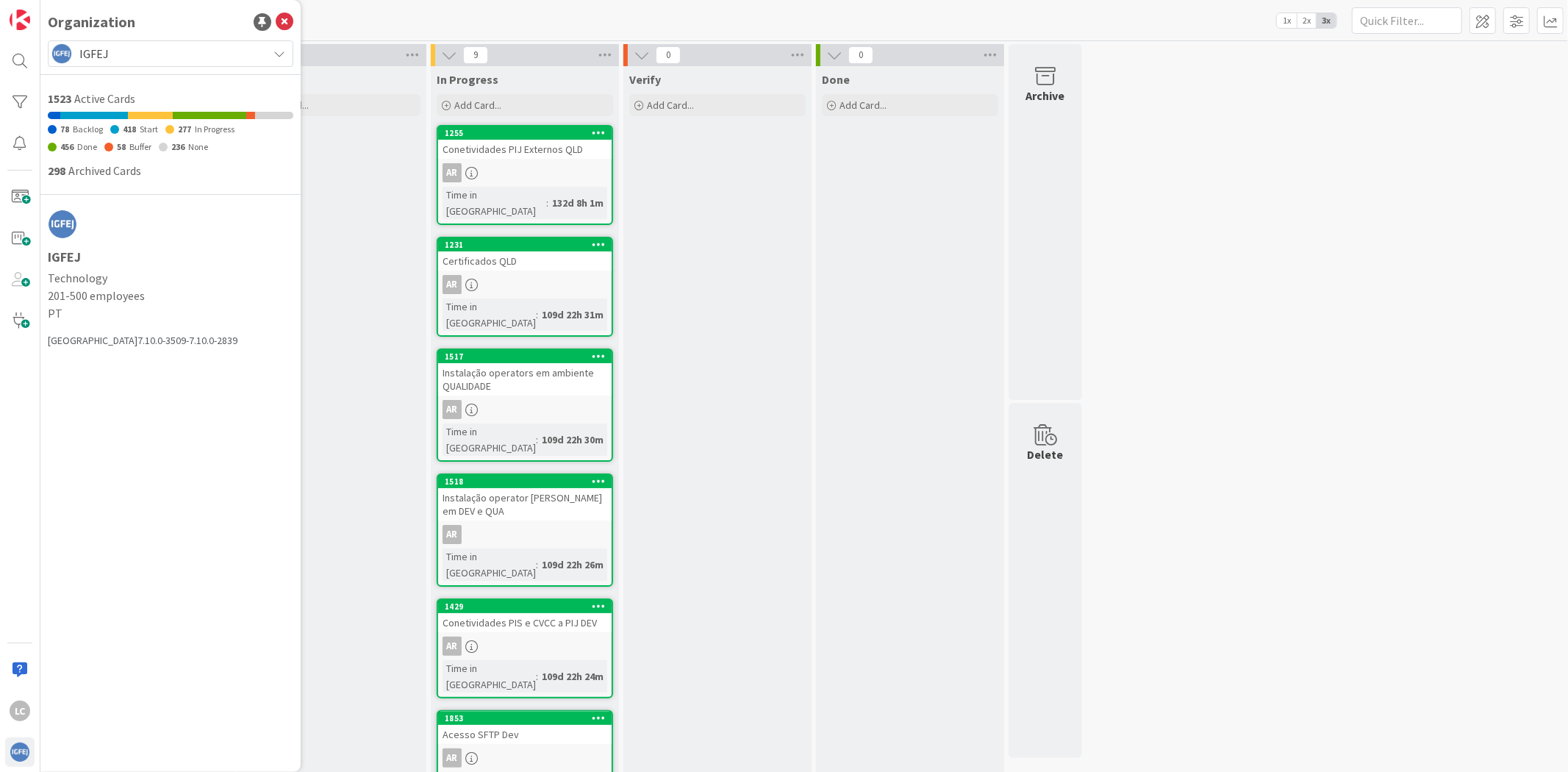
drag, startPoint x: 364, startPoint y: 333, endPoint x: 362, endPoint y: 341, distance: 8.2
click at [364, 332] on div "To Do Add Card..." at bounding box center [332, 634] width 188 height 1136
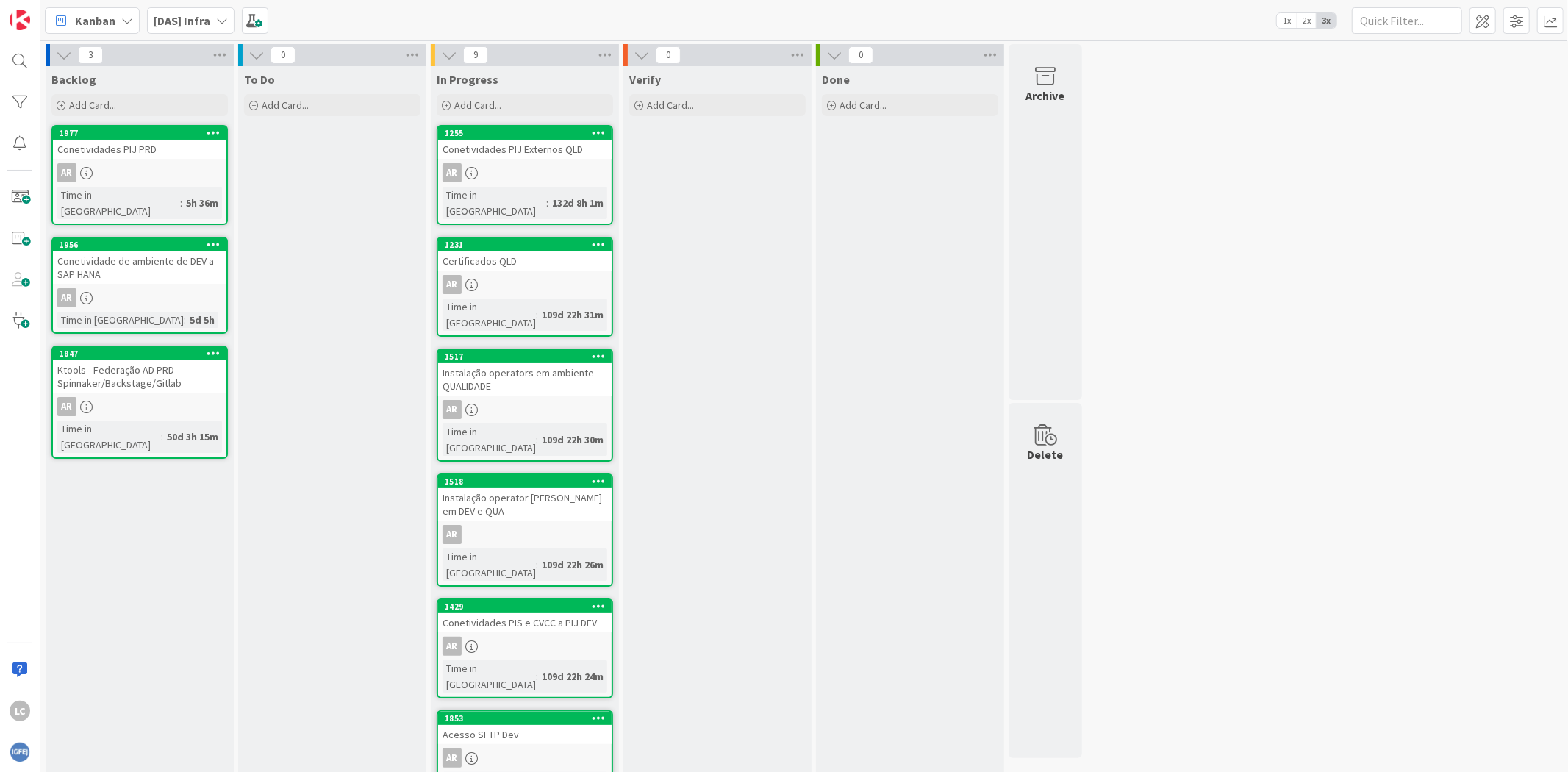
click at [307, 393] on div "To Do Add Card..." at bounding box center [332, 634] width 188 height 1136
click at [545, 152] on div "Conetividades PIJ Externos QLD" at bounding box center [525, 149] width 174 height 19
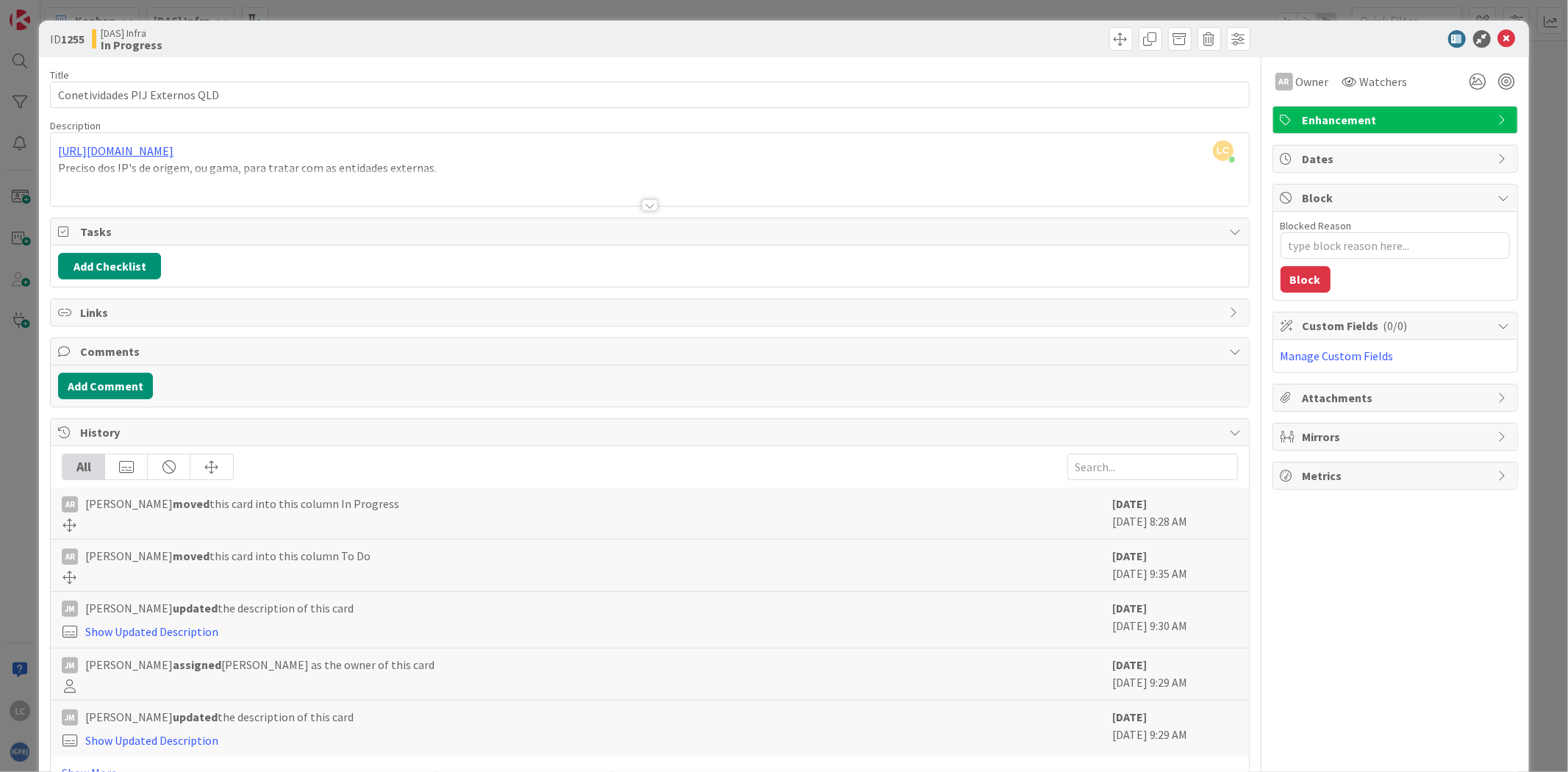
click at [644, 201] on div at bounding box center [650, 205] width 16 height 12
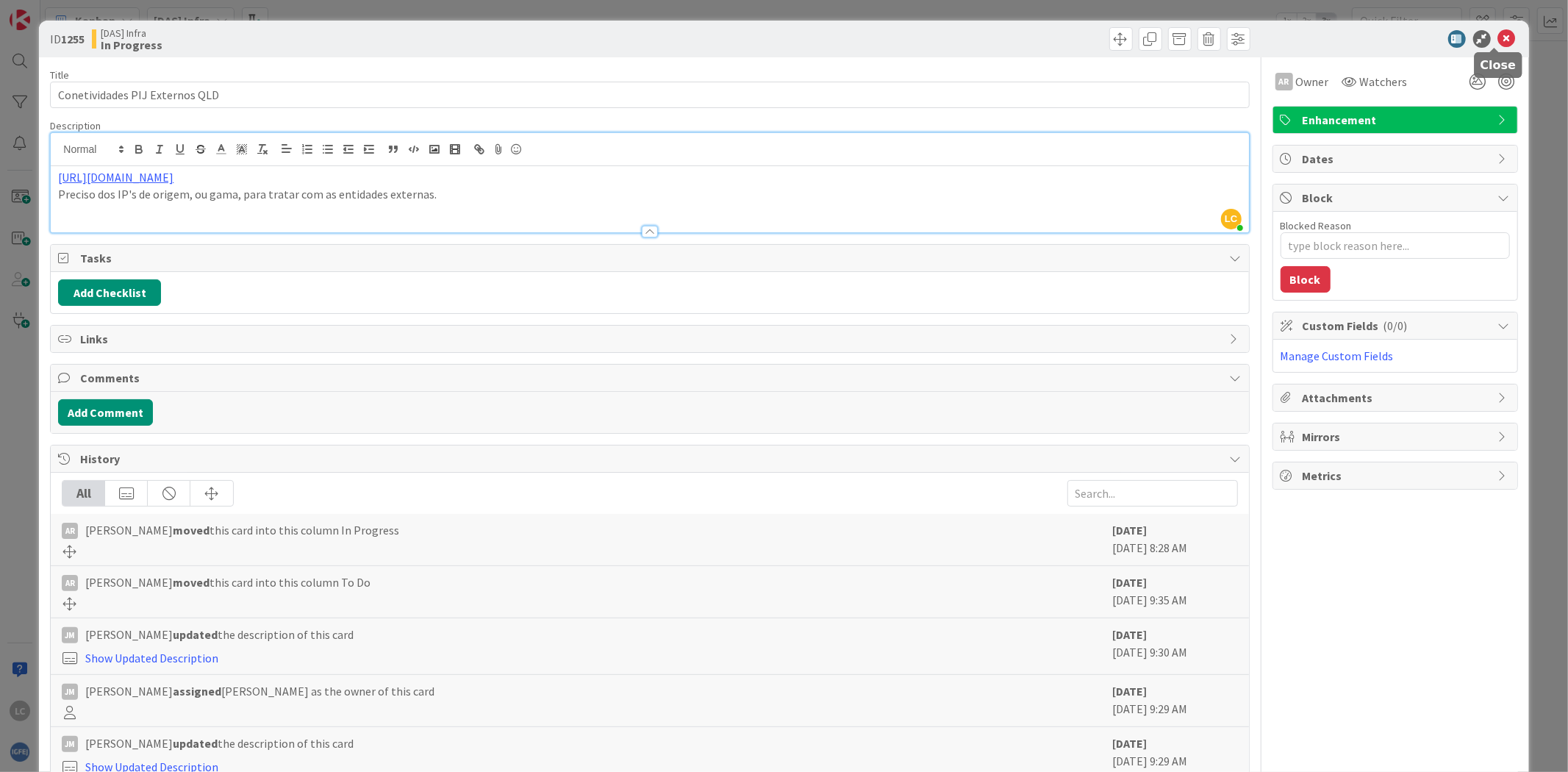
click at [1498, 38] on icon at bounding box center [1506, 39] width 17 height 17
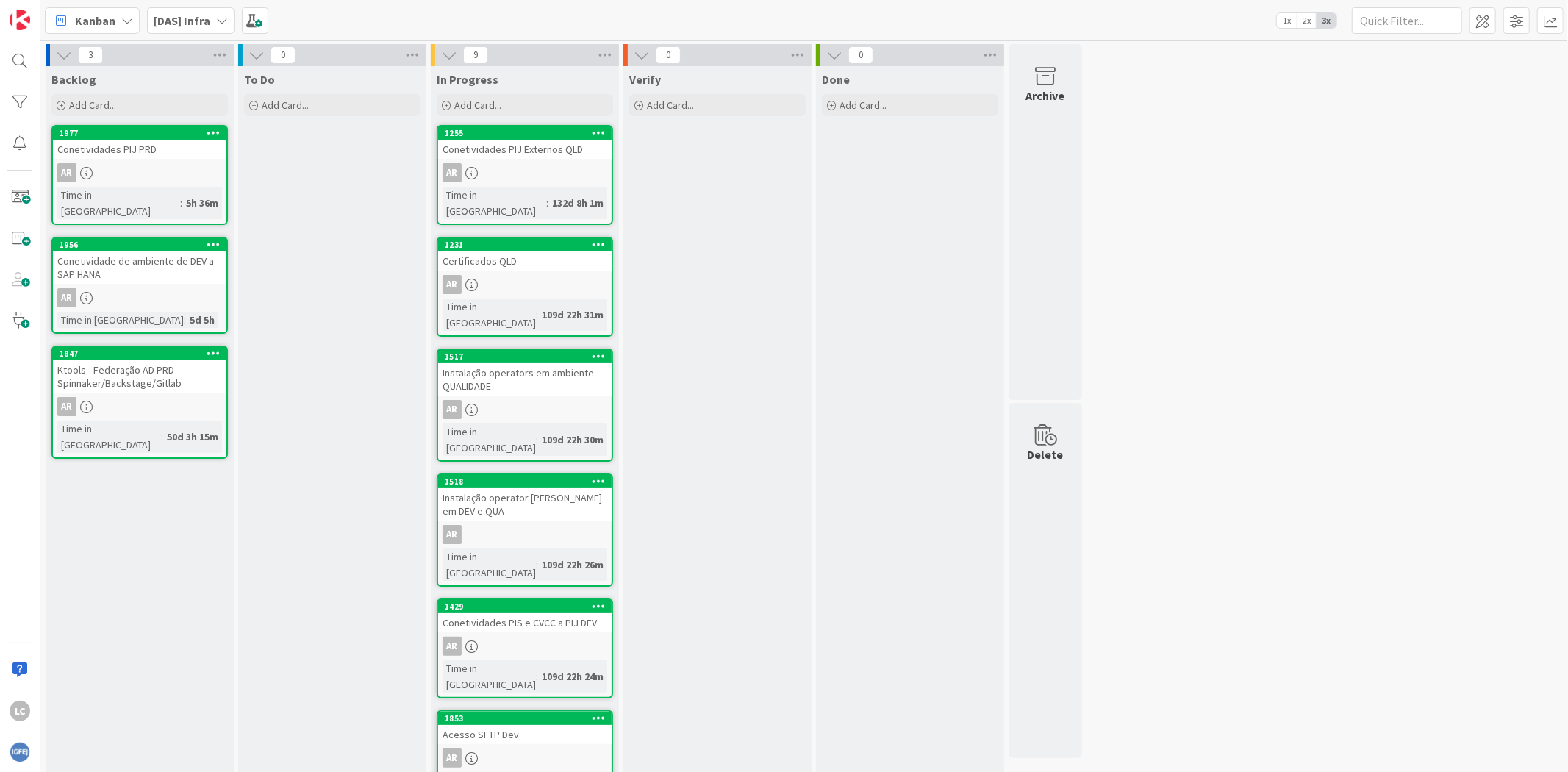
click at [708, 291] on div "Verify Add Card..." at bounding box center [717, 634] width 188 height 1136
click at [643, 206] on div "Verify Add Card..." at bounding box center [717, 634] width 188 height 1136
click at [538, 148] on div "Conetividades PIJ Externos QLD" at bounding box center [525, 149] width 174 height 19
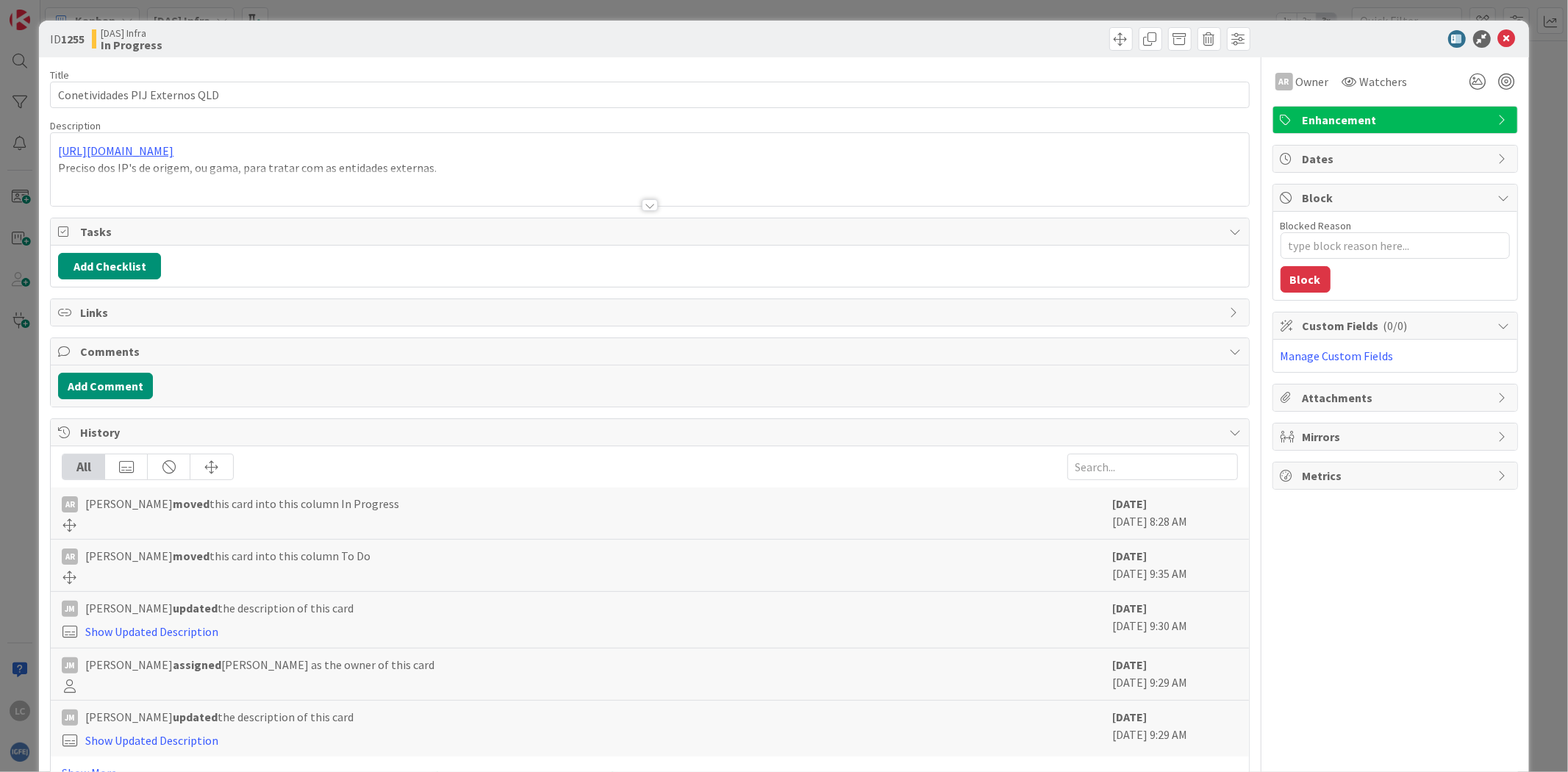
click at [645, 202] on div at bounding box center [650, 205] width 16 height 12
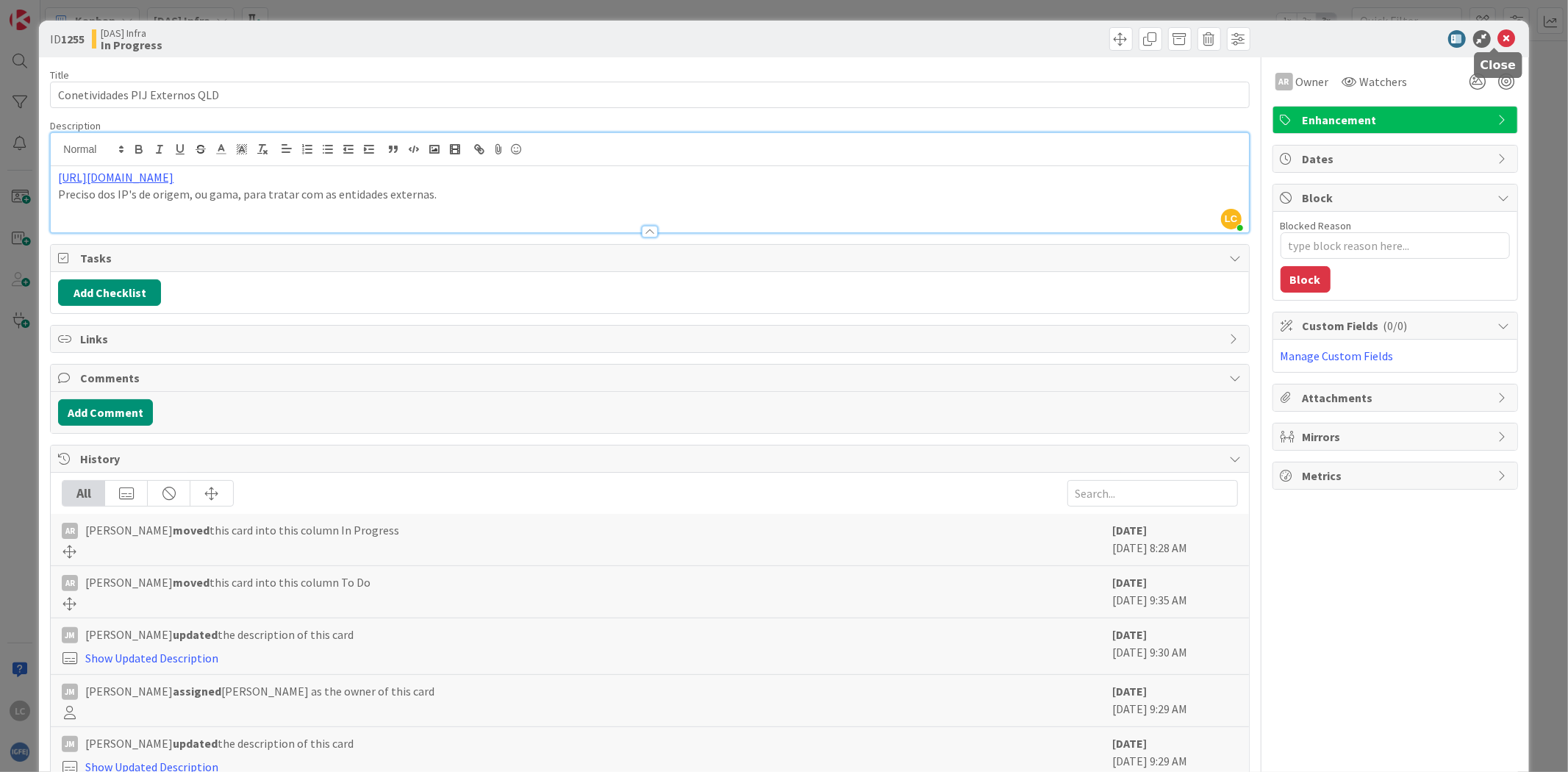
click at [1500, 33] on icon at bounding box center [1506, 39] width 17 height 17
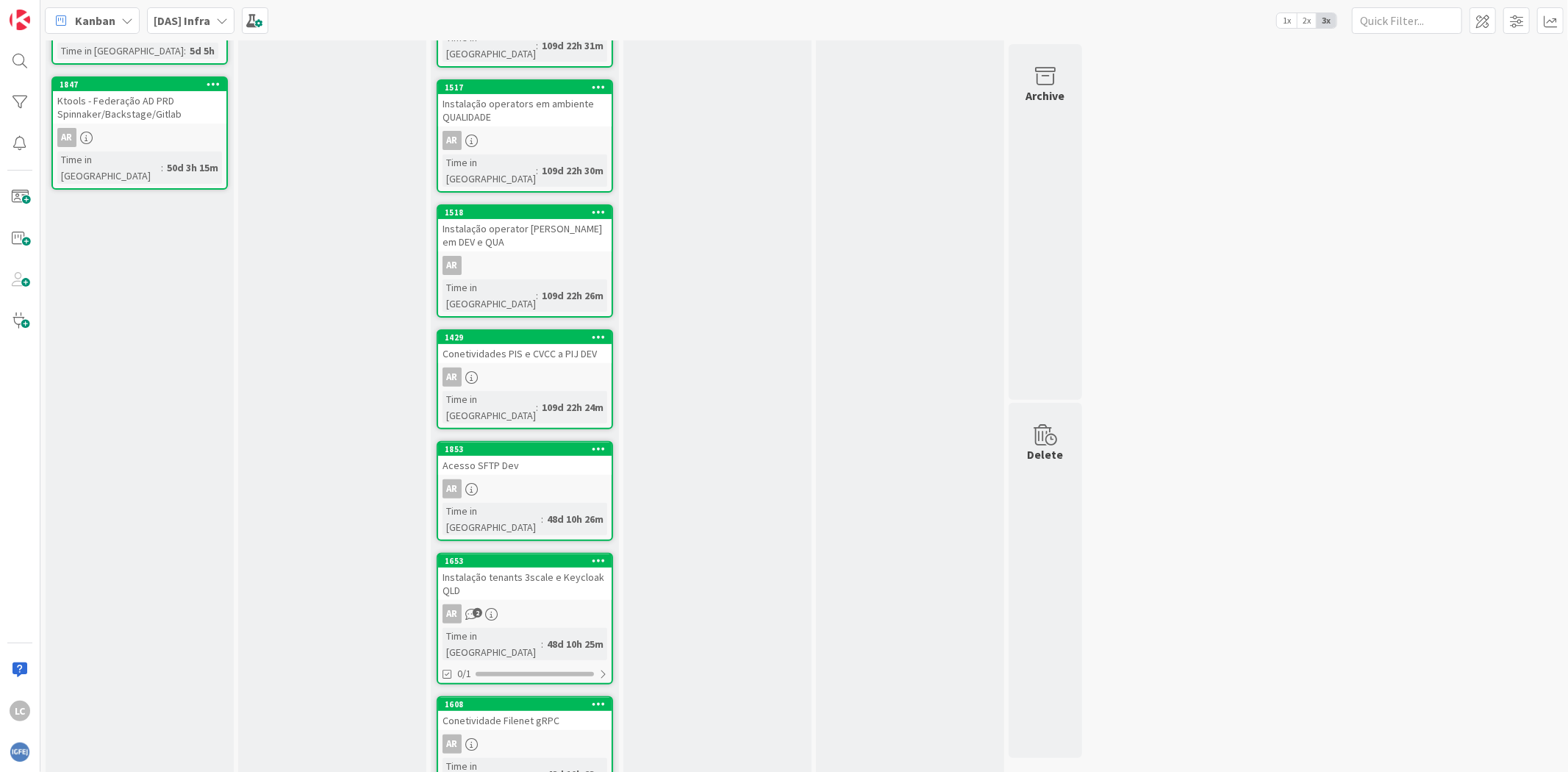
scroll to position [280, 0]
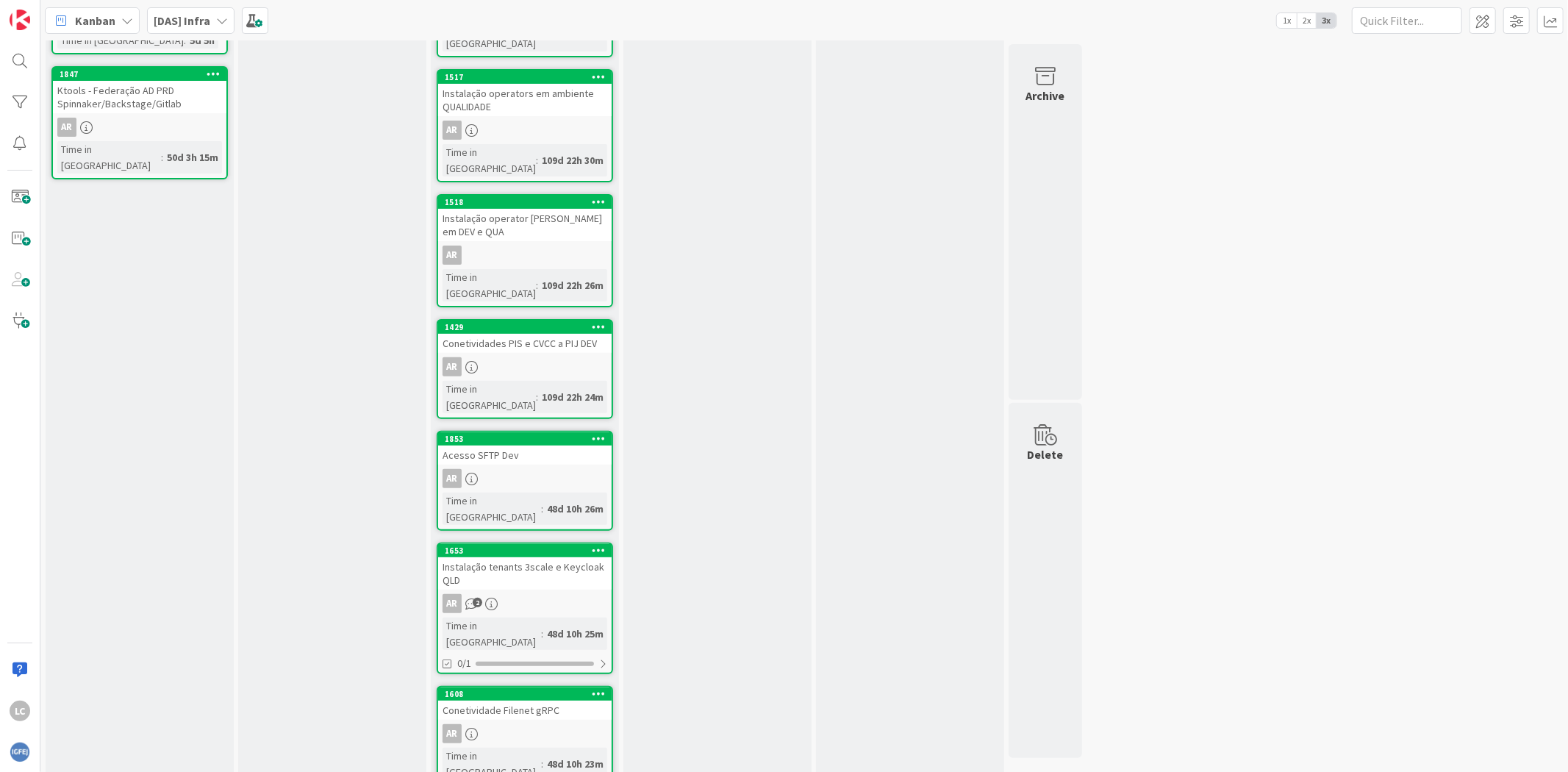
click at [548, 445] on div "Acesso SFTP Dev" at bounding box center [525, 454] width 174 height 19
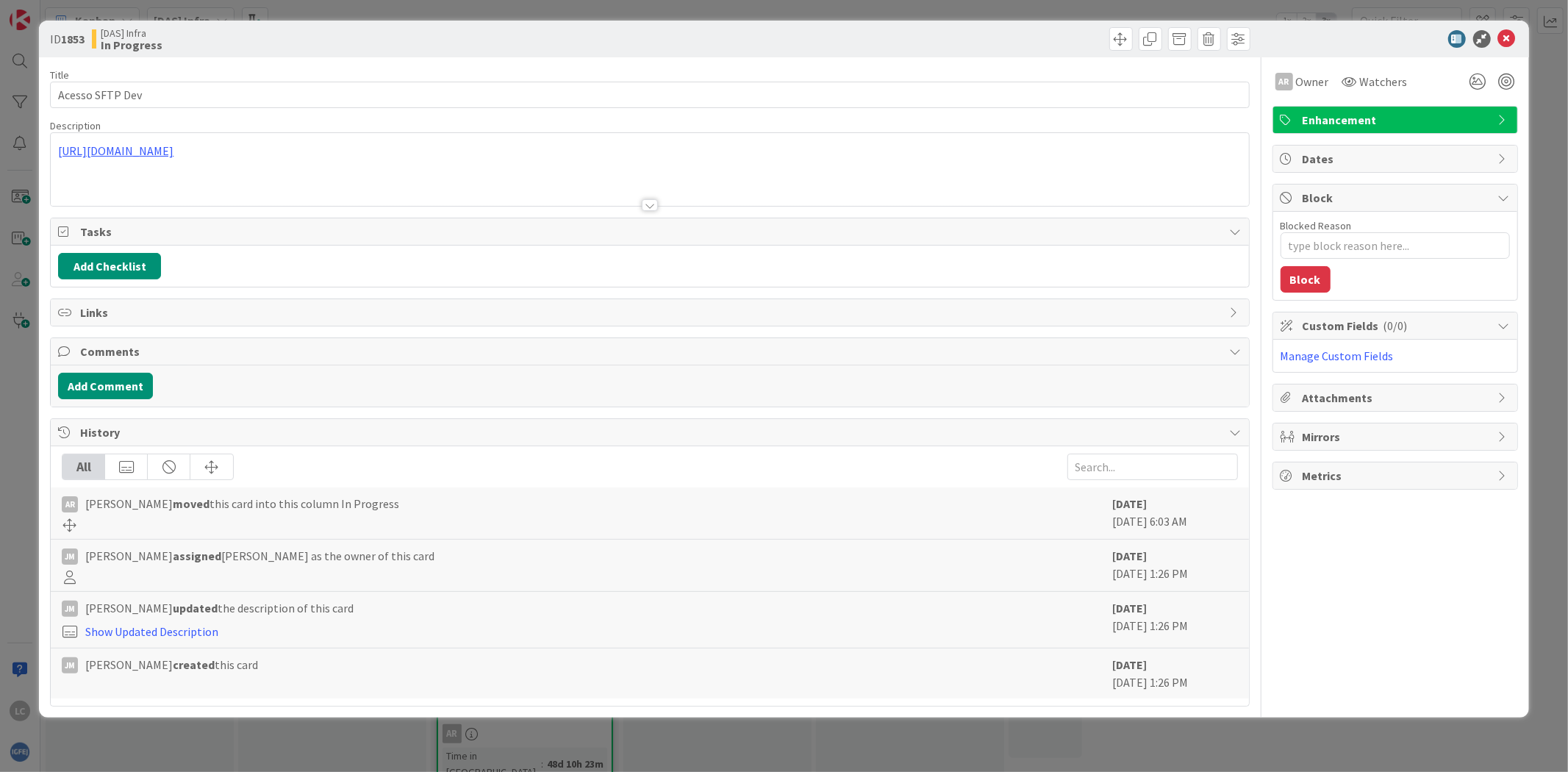
click at [667, 748] on div "ID 1853 [DAS] Infra In Progress Title 15 / 128 Acesso SFTP Dev Description http…" at bounding box center [784, 386] width 1568 height 772
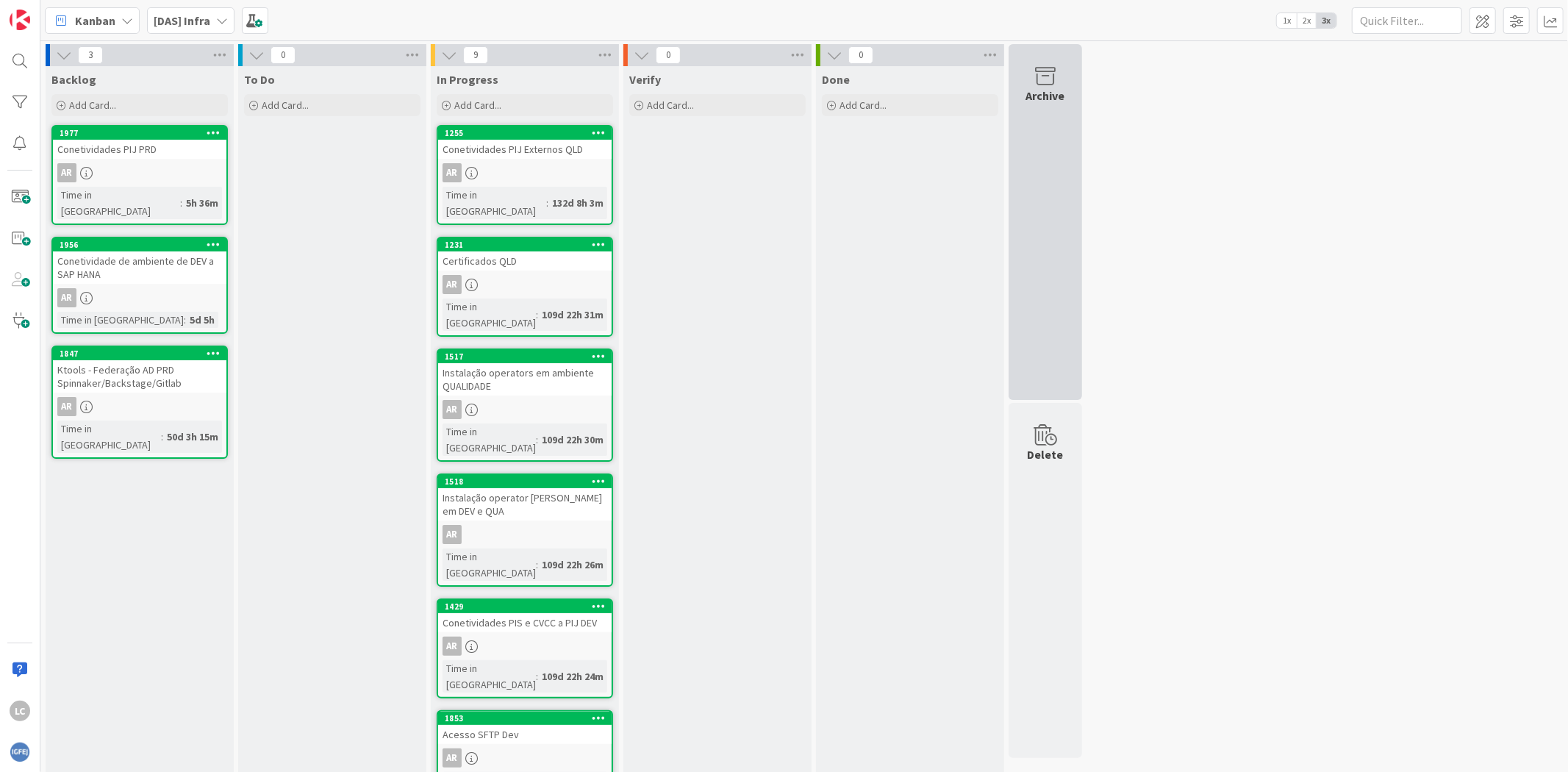
click at [1052, 123] on div "Archive" at bounding box center [1045, 222] width 73 height 356
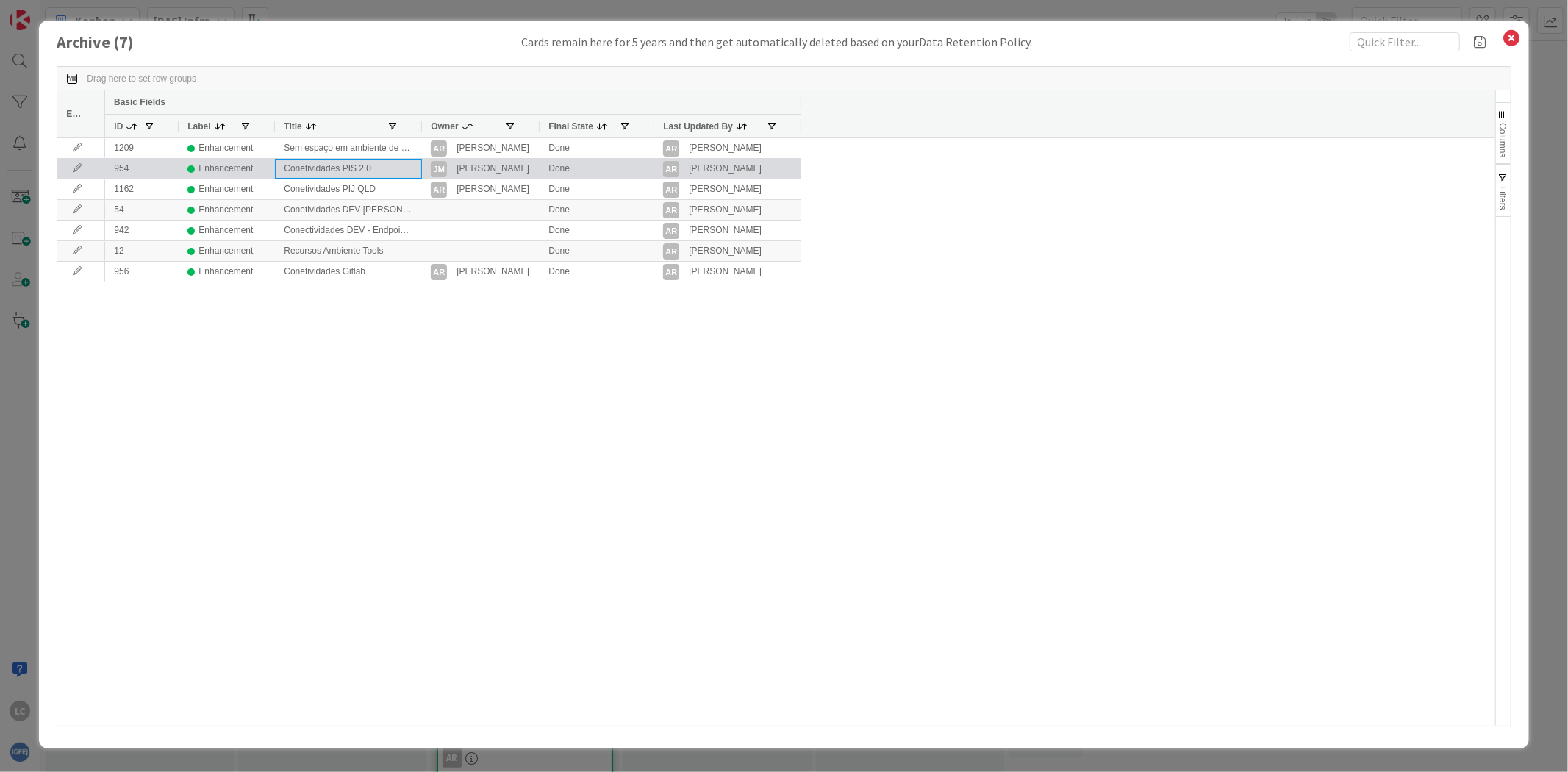
click at [338, 173] on div "Conetividades PIS 2.0" at bounding box center [348, 169] width 147 height 20
click at [336, 173] on div "Conetividades PIS 2.0" at bounding box center [348, 169] width 147 height 20
click at [81, 172] on icon at bounding box center [77, 168] width 22 height 9
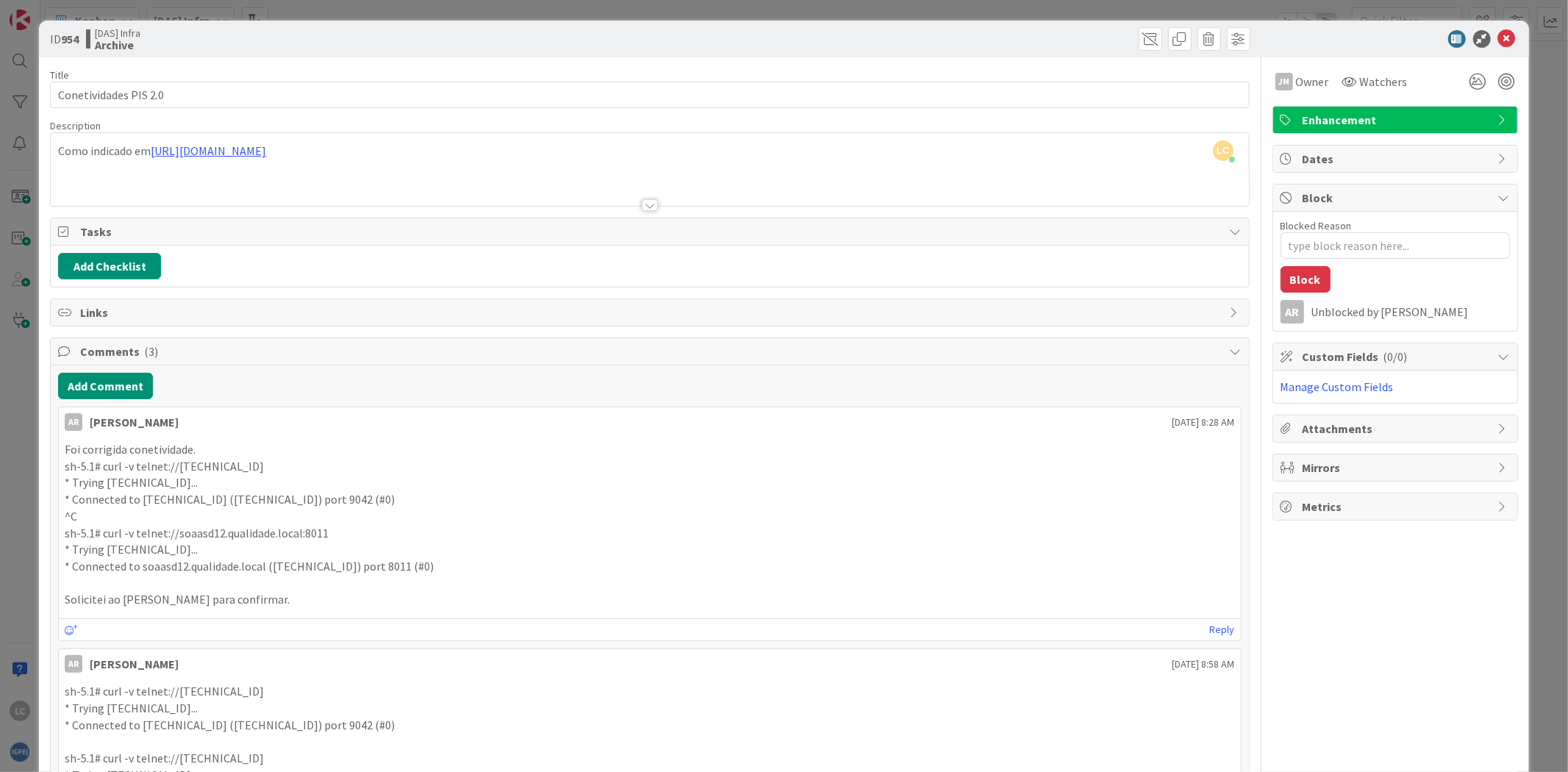
click at [311, 159] on div "LC Leonardo Correa just joined Como indicado em https://forge.igfej.mj.pt/issue…" at bounding box center [649, 170] width 1197 height 72
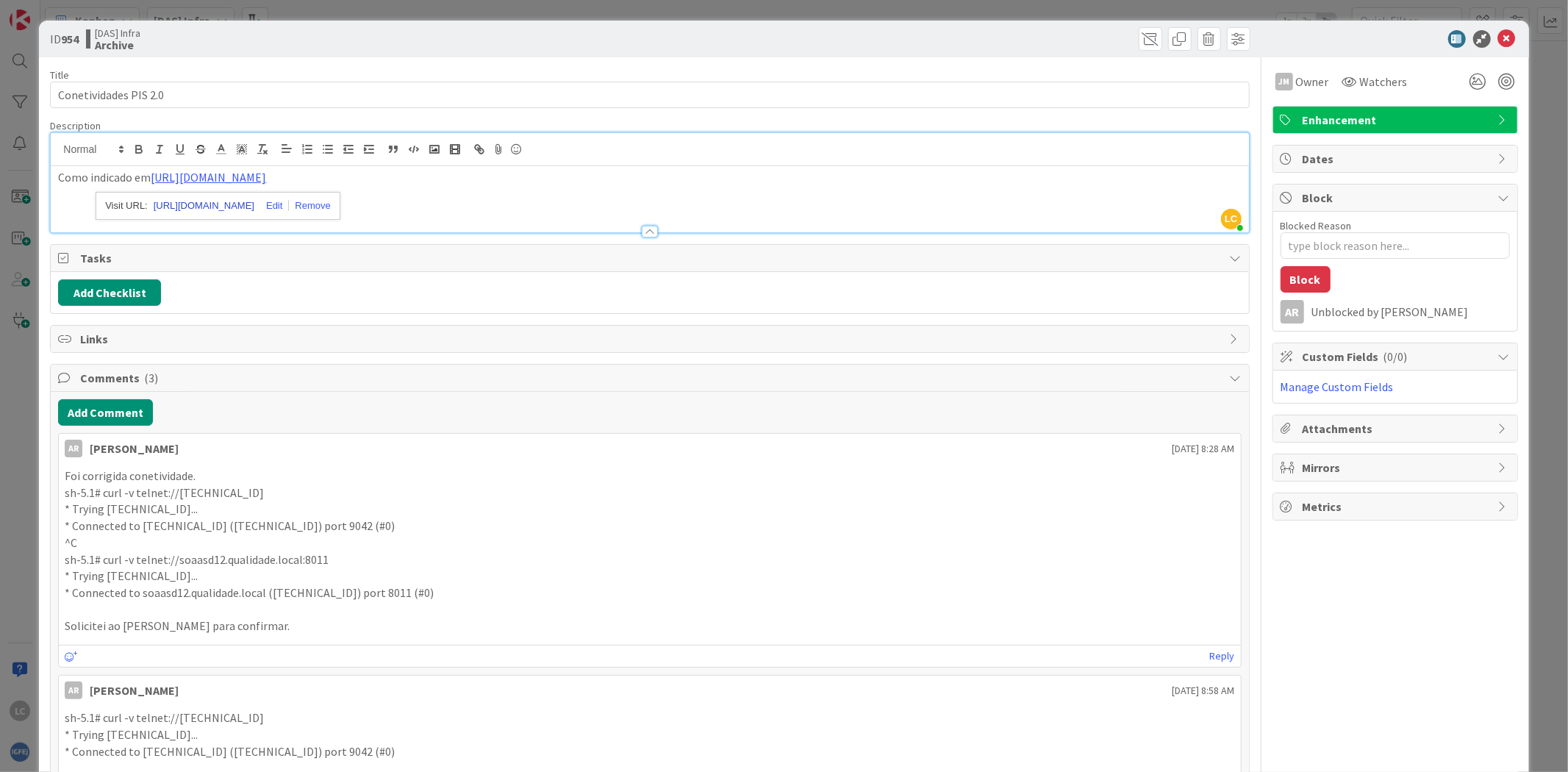
click at [254, 206] on link "https://forge.igfej.mj.pt/issues/7333" at bounding box center [204, 206] width 100 height 19
click at [23, 304] on div "ID 954 [DAS] Infra Archive Title 21 / 128 Conetividades PIS 2.0 Description LC …" at bounding box center [784, 386] width 1568 height 772
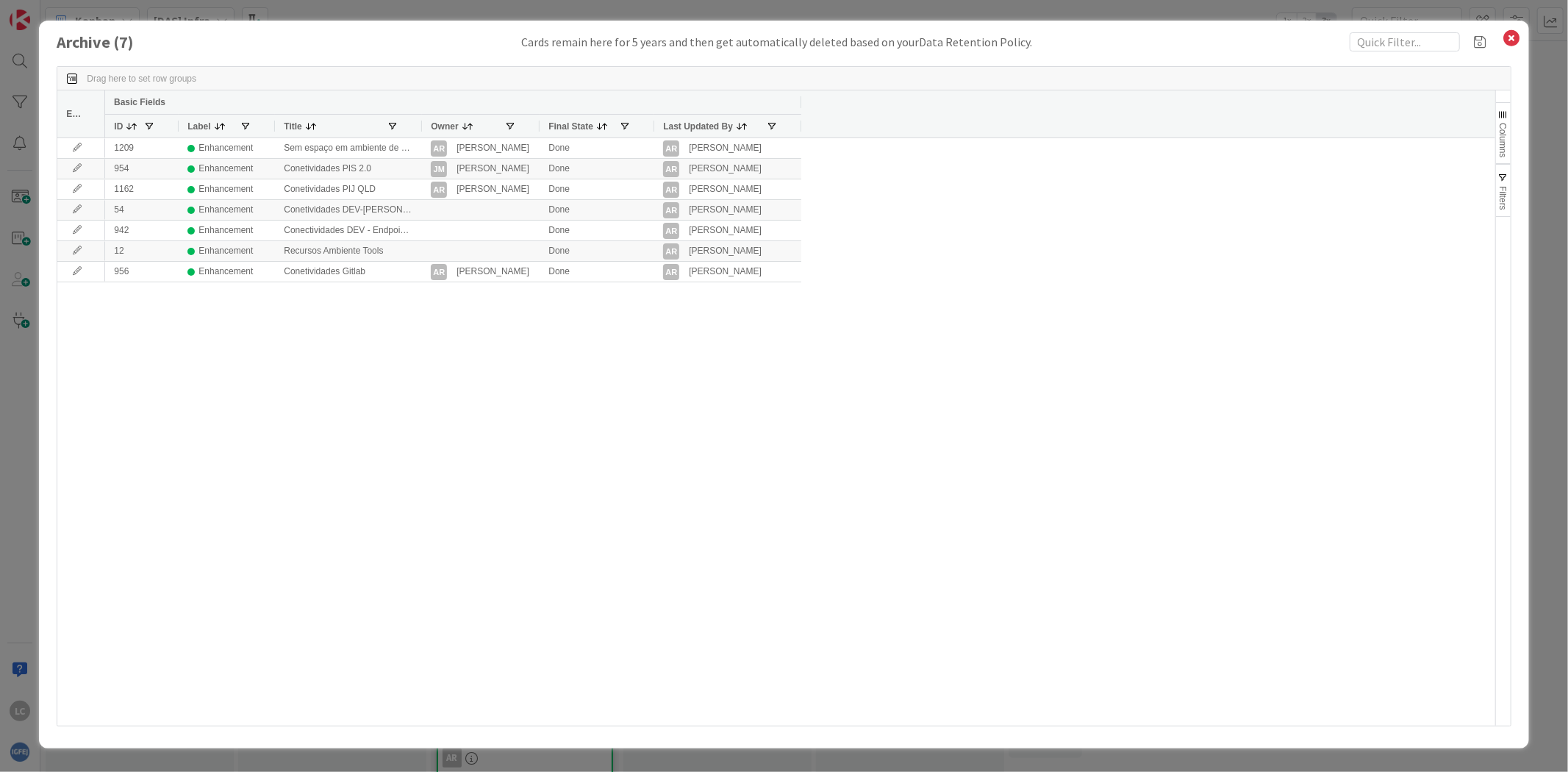
click at [16, 365] on div "Archive ( 7 ) Cards remain here for 5 years and then get automatically deleted …" at bounding box center [784, 386] width 1568 height 772
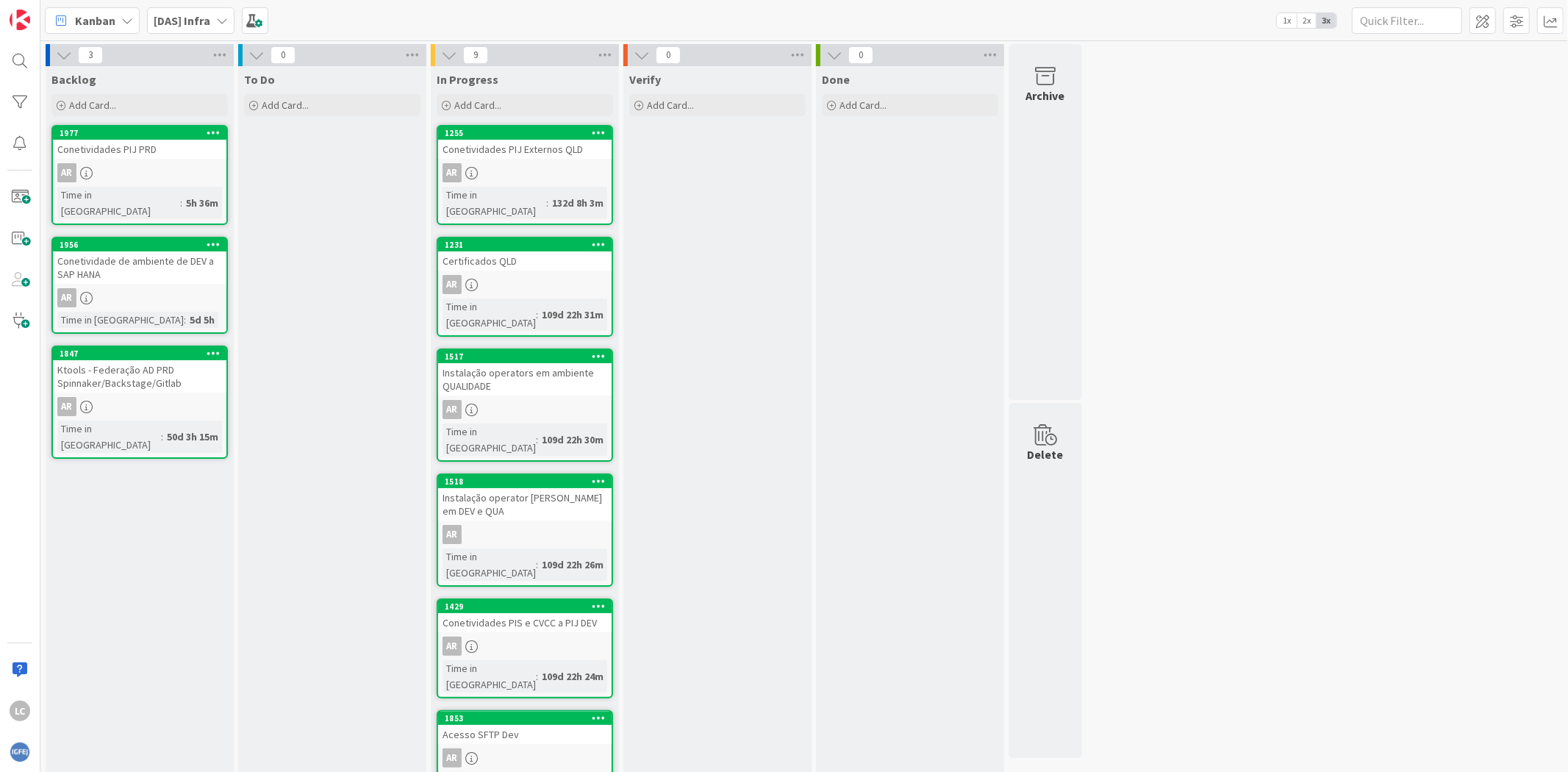
click at [746, 250] on div "Verify Add Card..." at bounding box center [717, 634] width 188 height 1136
click at [167, 252] on div "Conetividade de ambiente de DEV a SAP HANA" at bounding box center [139, 267] width 174 height 32
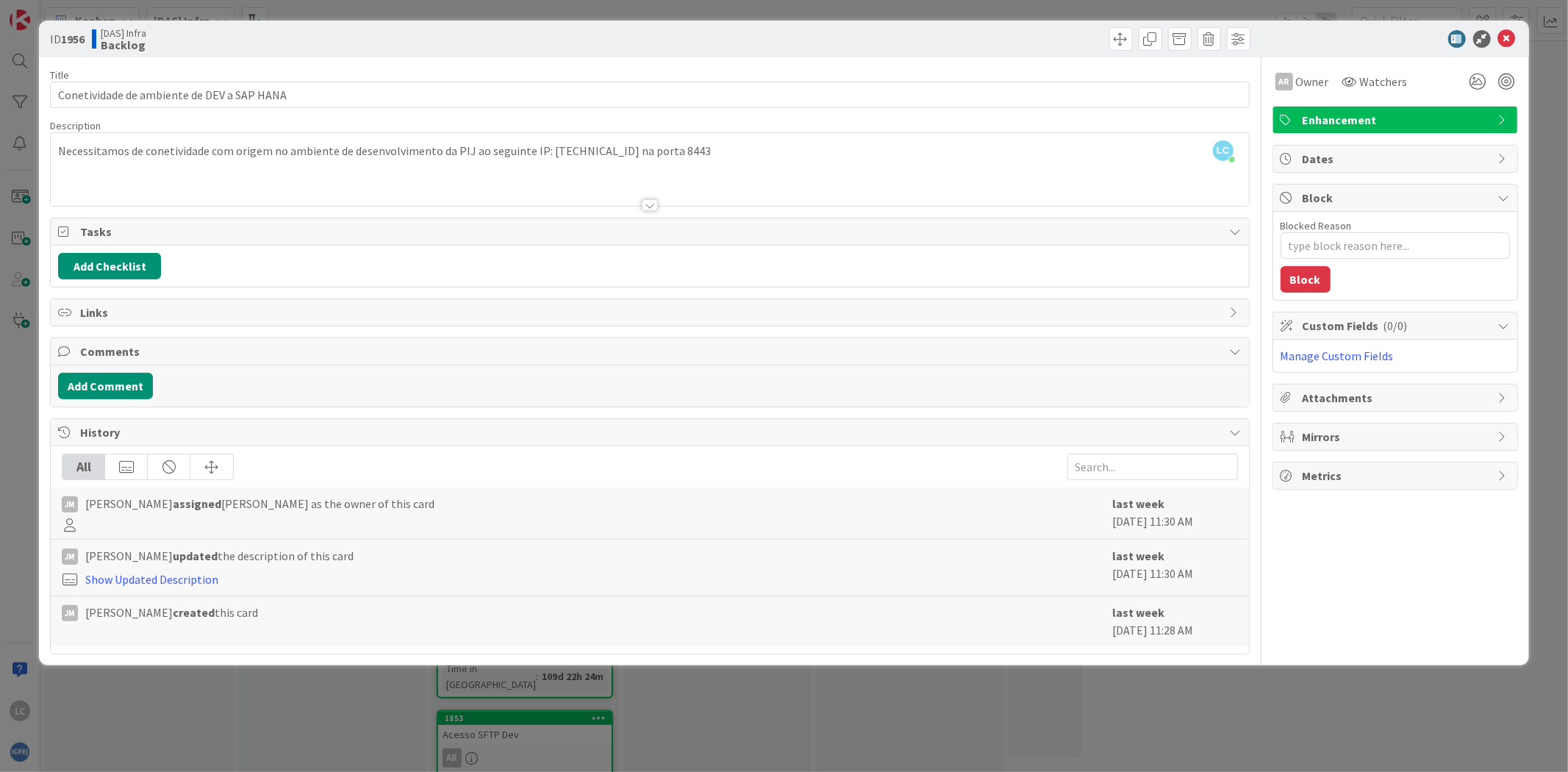
click at [731, 701] on div "ID 1956 [DAS] Infra Backlog Title 42 / 128 Conetividade de ambiente de DEV a SA…" at bounding box center [784, 386] width 1568 height 772
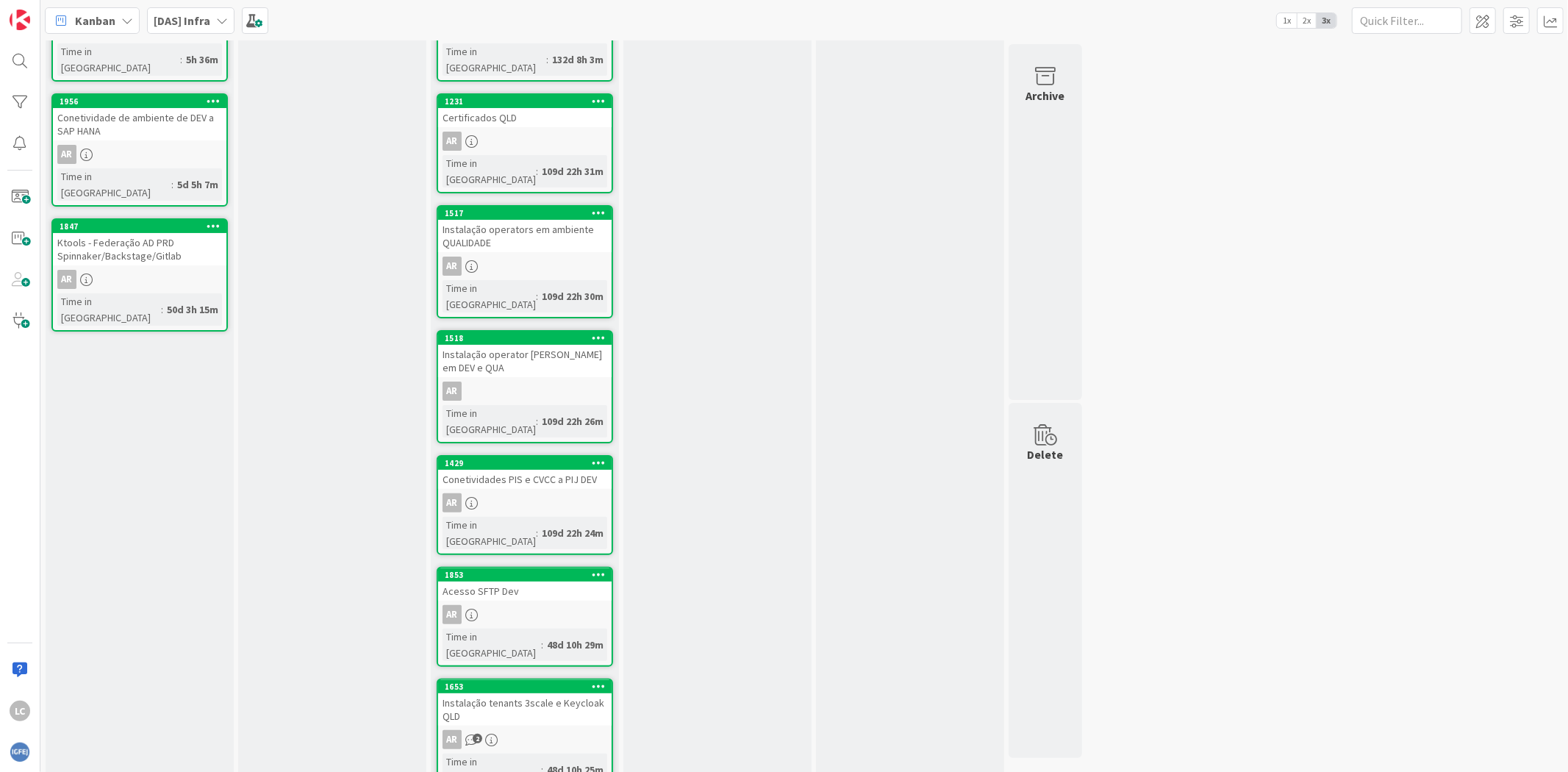
scroll to position [163, 0]
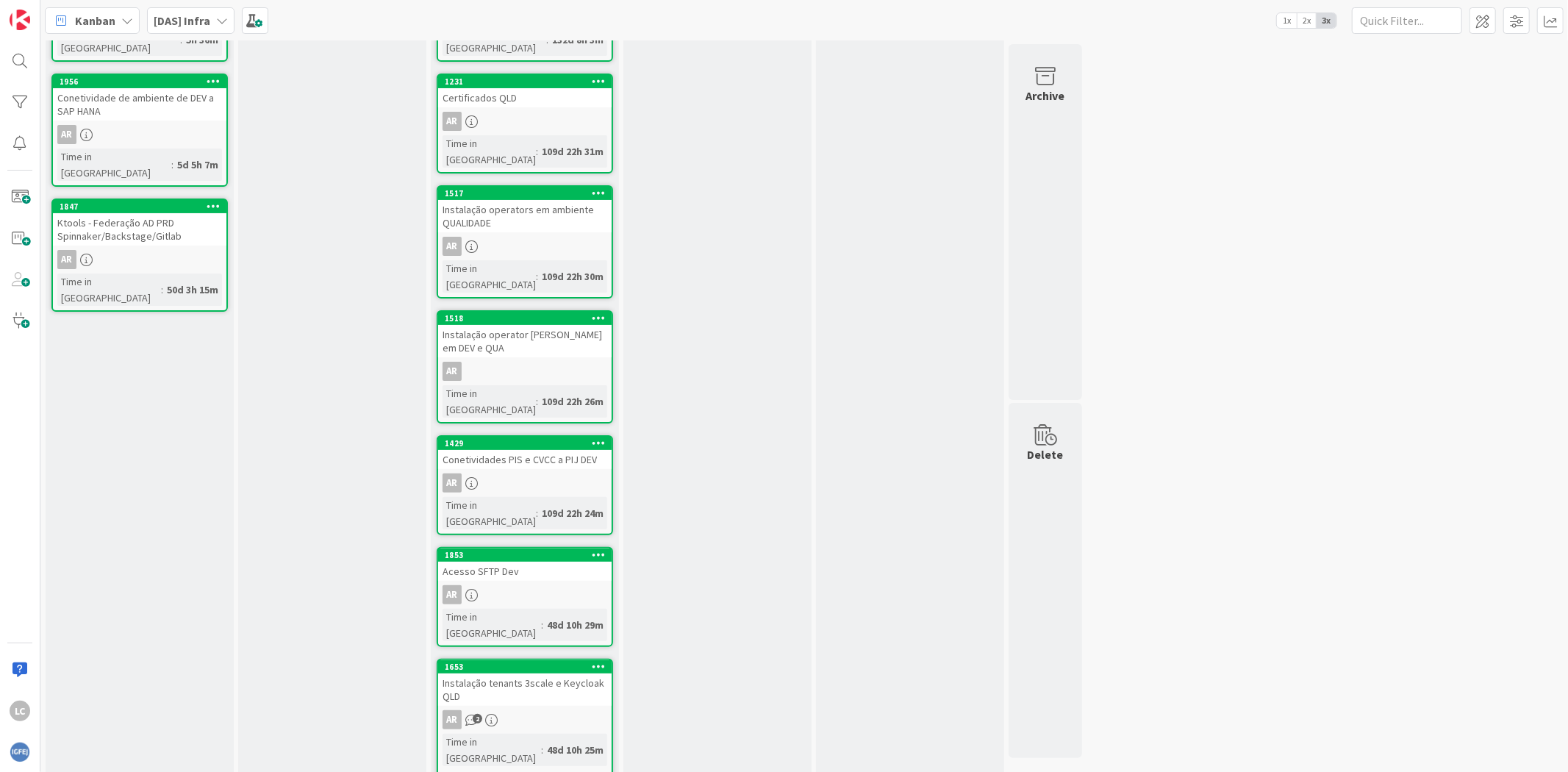
click at [527, 473] on div "AR" at bounding box center [525, 482] width 174 height 19
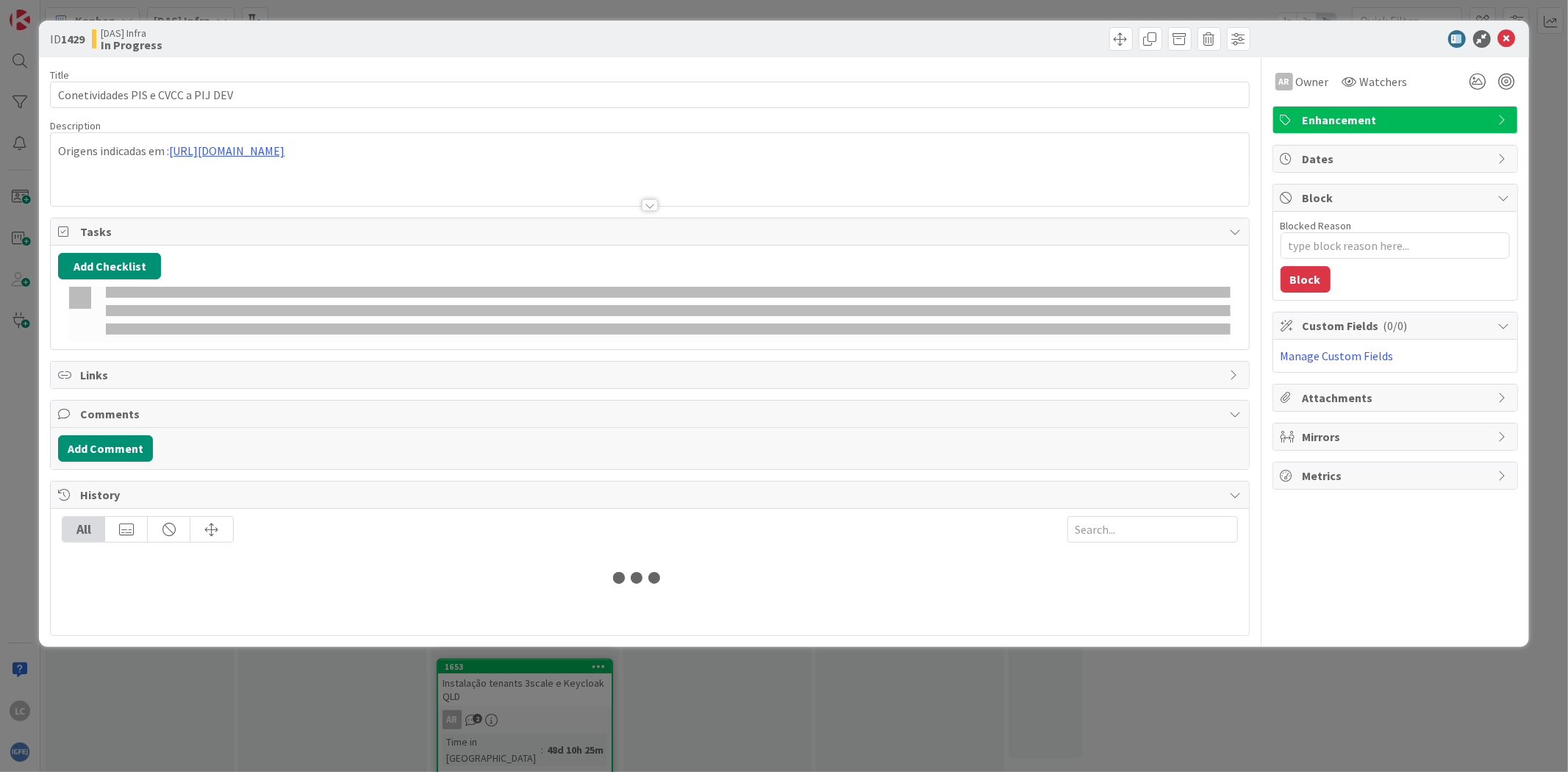
type textarea "x"
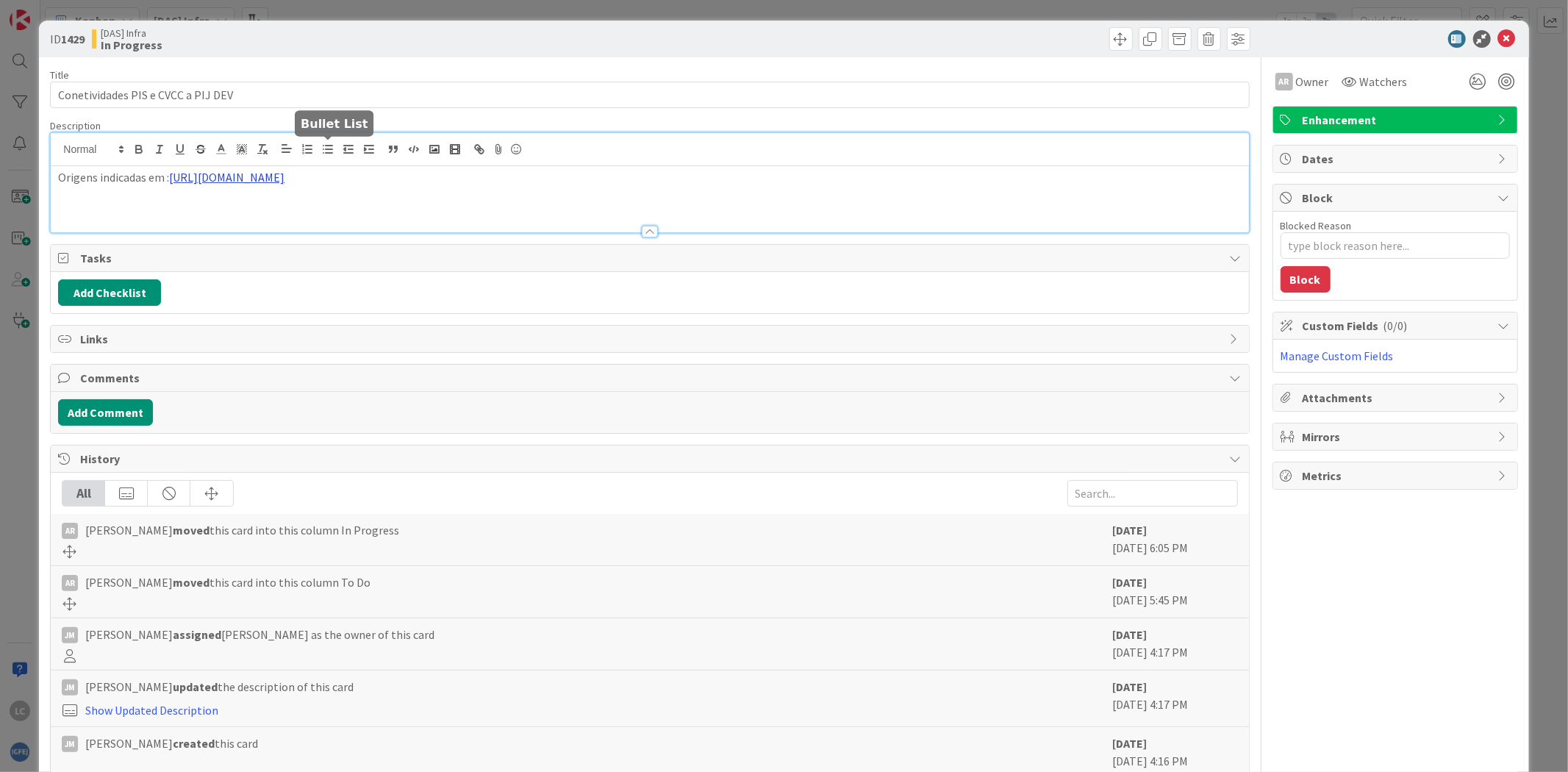
click at [322, 151] on div "Origens indicadas em : https://forge.igfej.mj.pt/issues/7365" at bounding box center [649, 183] width 1197 height 100
click at [229, 201] on link "https://forge.igfej.mj.pt/issues/7365" at bounding box center [222, 206] width 100 height 19
click at [1500, 39] on icon at bounding box center [1506, 39] width 17 height 17
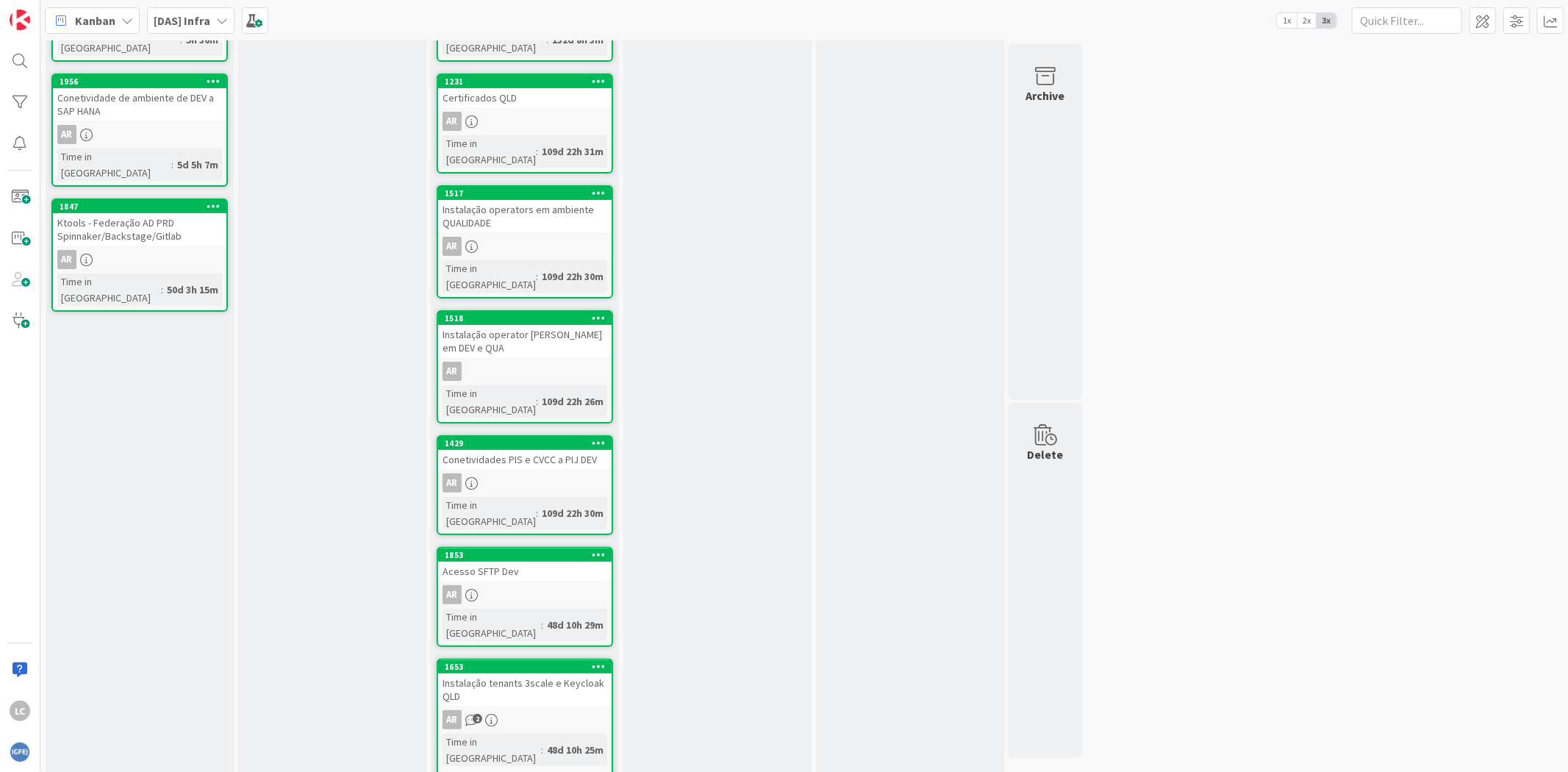
drag, startPoint x: 907, startPoint y: 272, endPoint x: 912, endPoint y: 265, distance: 8.6
click at [912, 265] on div "Done Add Card..." at bounding box center [910, 471] width 188 height 1136
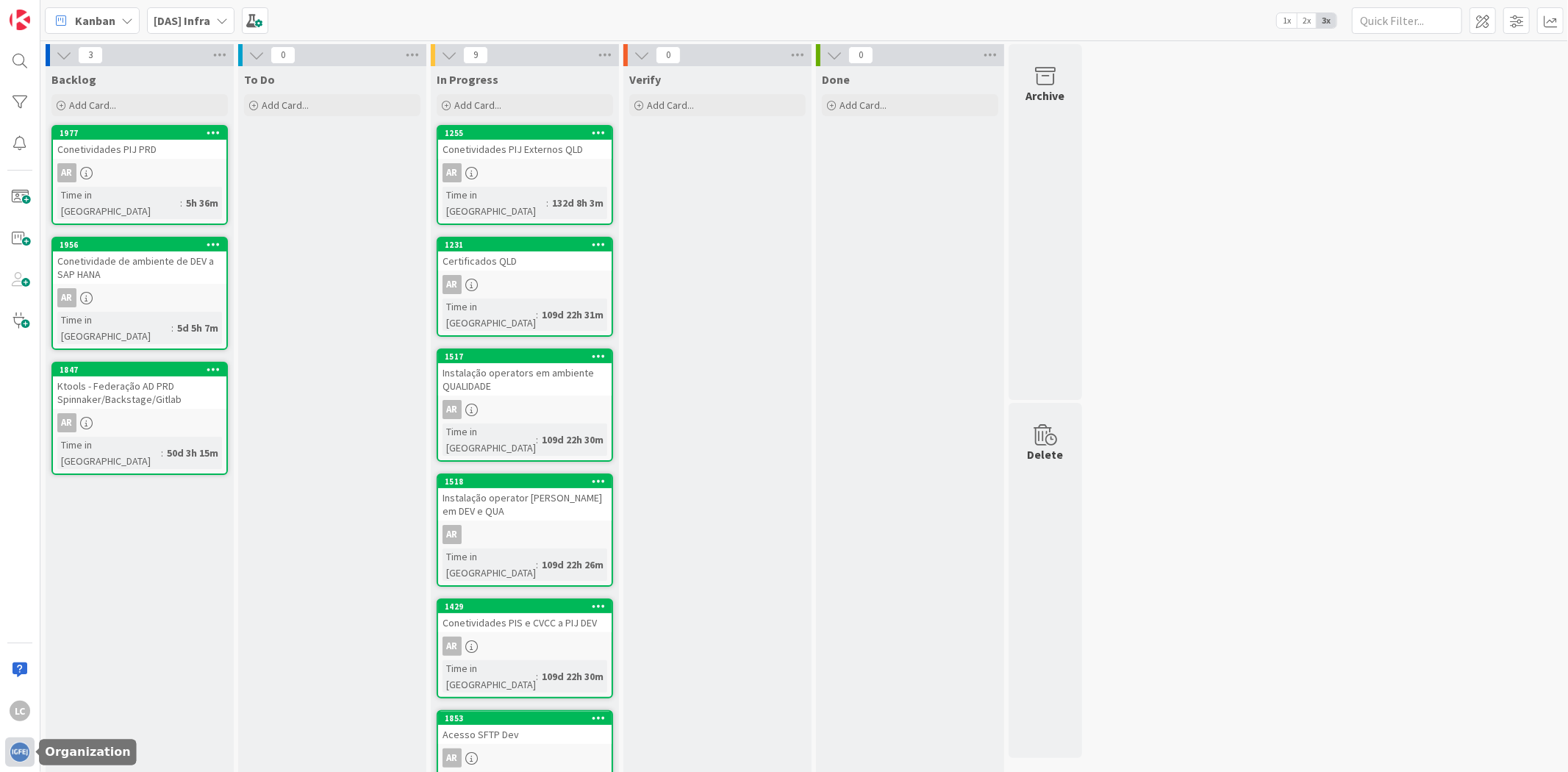
click at [26, 759] on img at bounding box center [20, 752] width 21 height 21
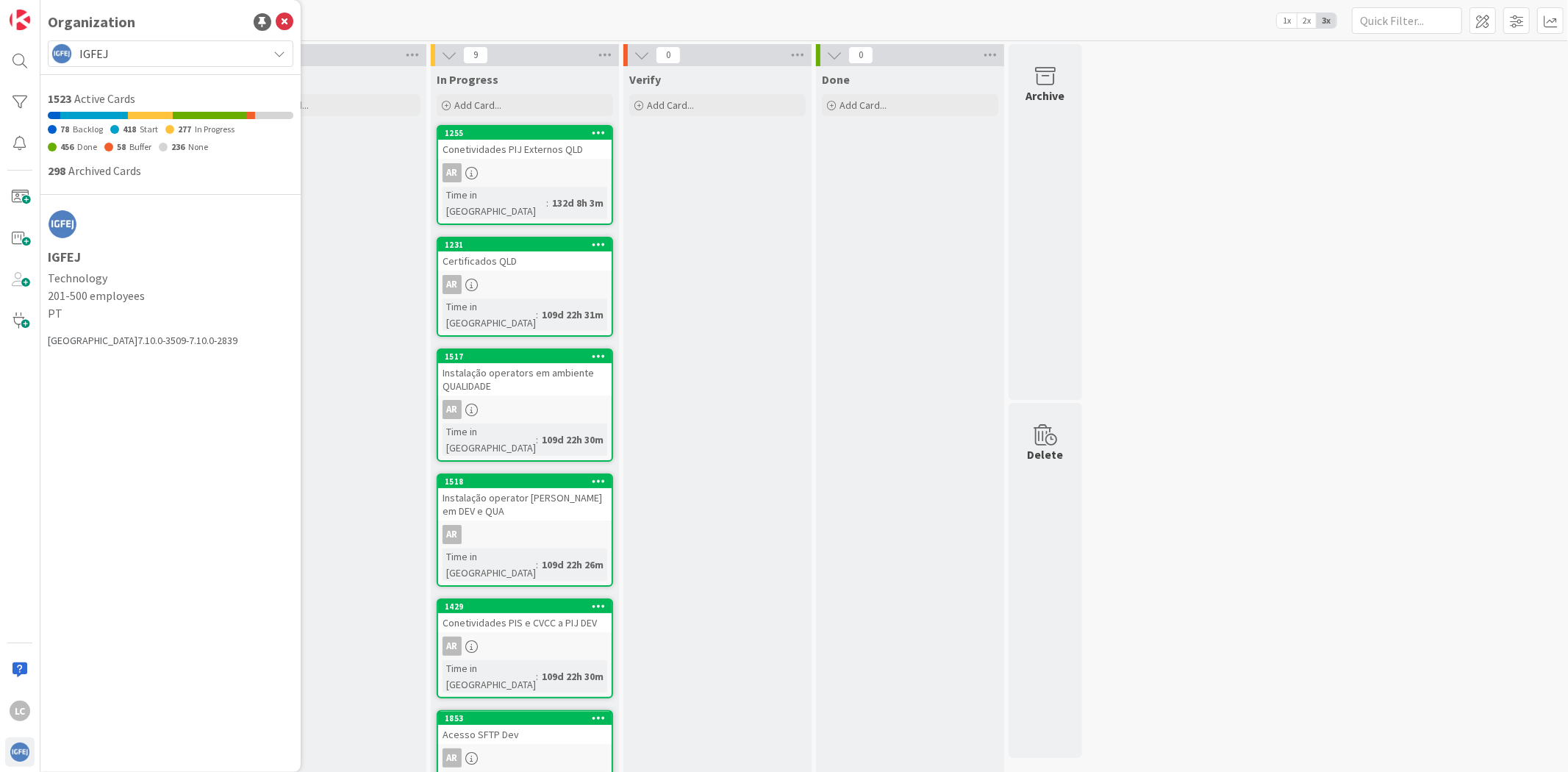
click at [177, 56] on span "IGFEJ" at bounding box center [169, 53] width 181 height 21
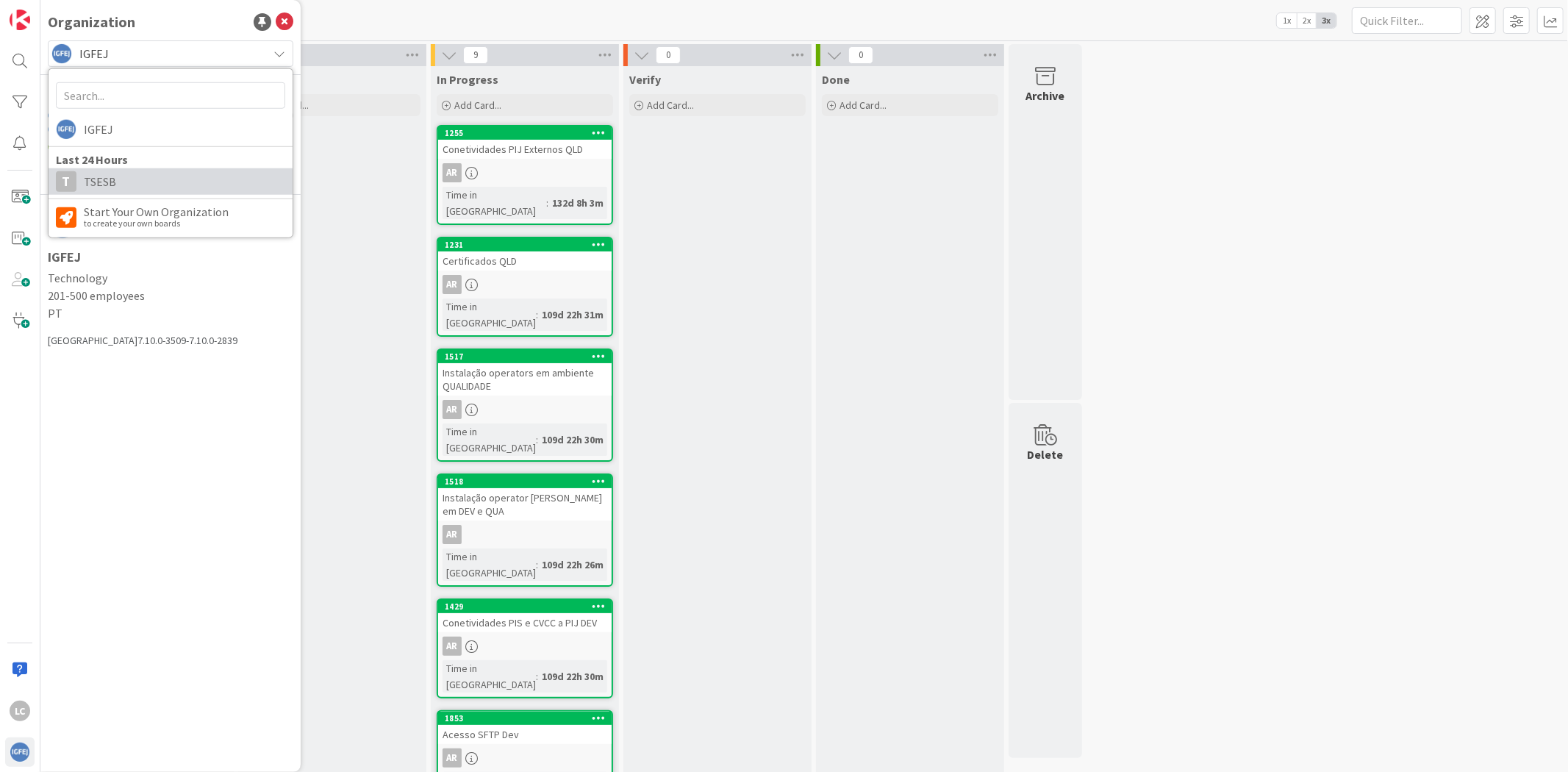
click at [151, 188] on span "TSESB" at bounding box center [184, 181] width 202 height 22
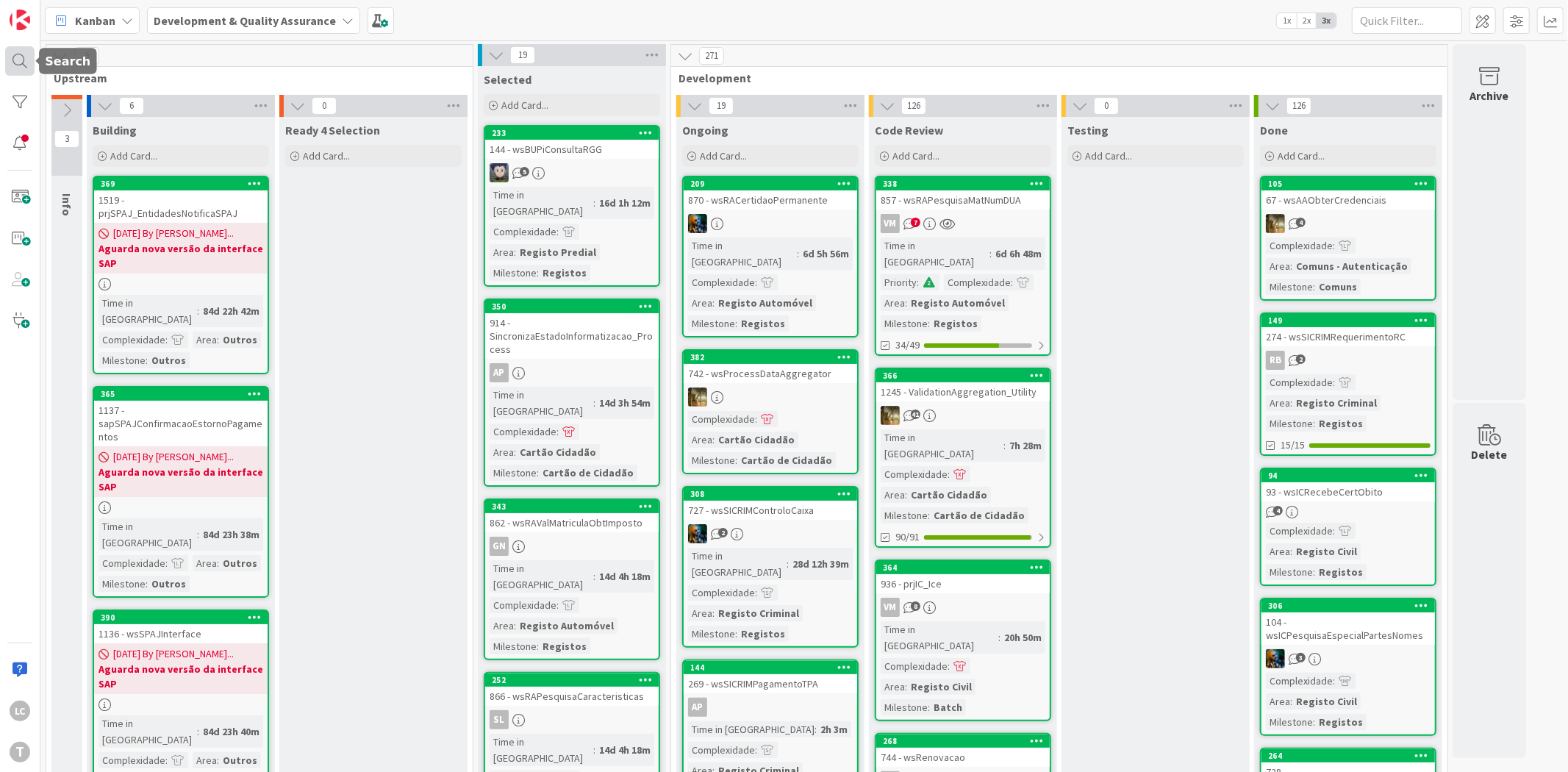
click at [26, 71] on div at bounding box center [20, 61] width 30 height 30
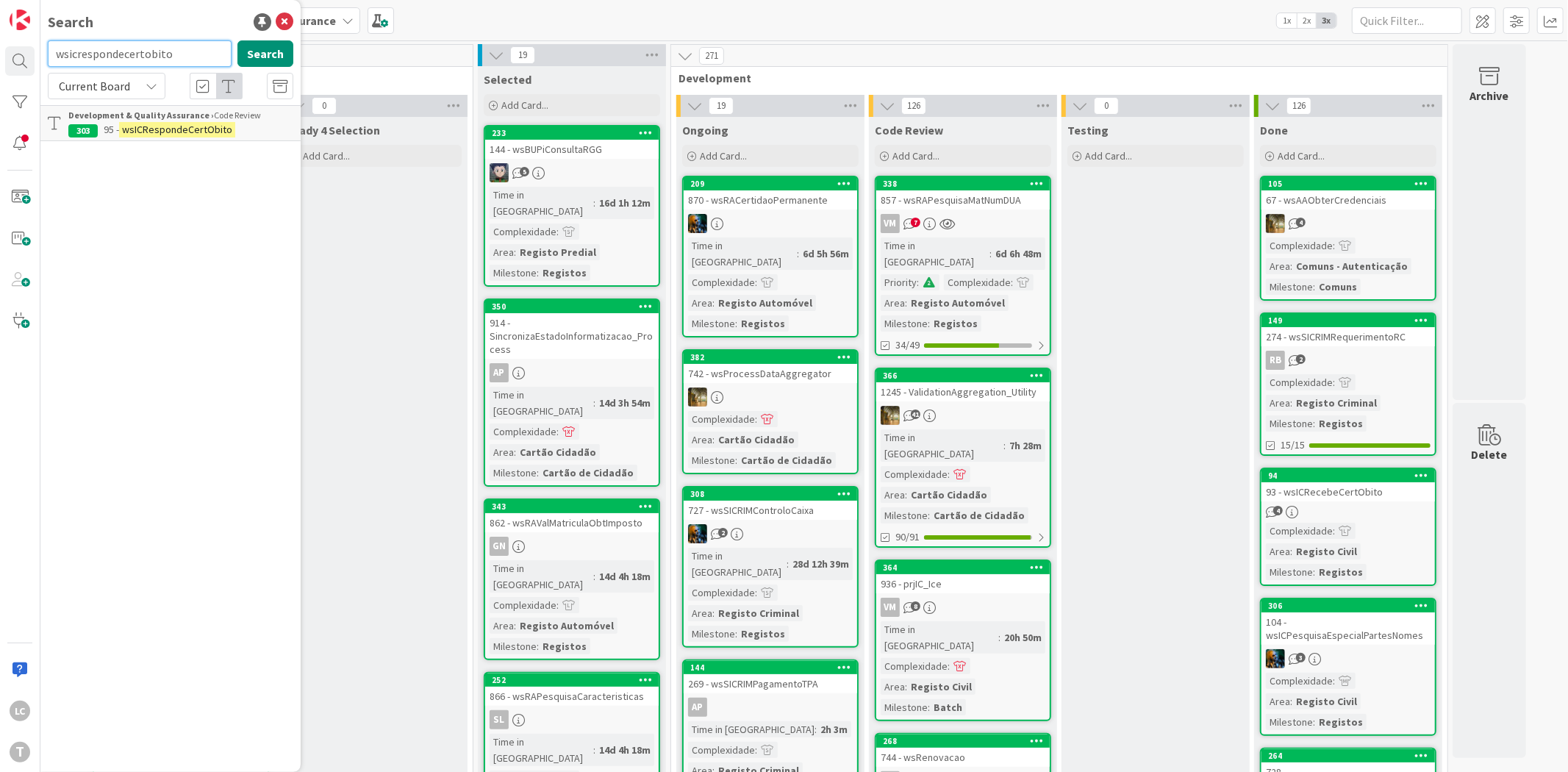
click at [143, 63] on input "wsicrespondecertobito" at bounding box center [139, 53] width 183 height 26
paste input "rapesquisacaracteristicas"
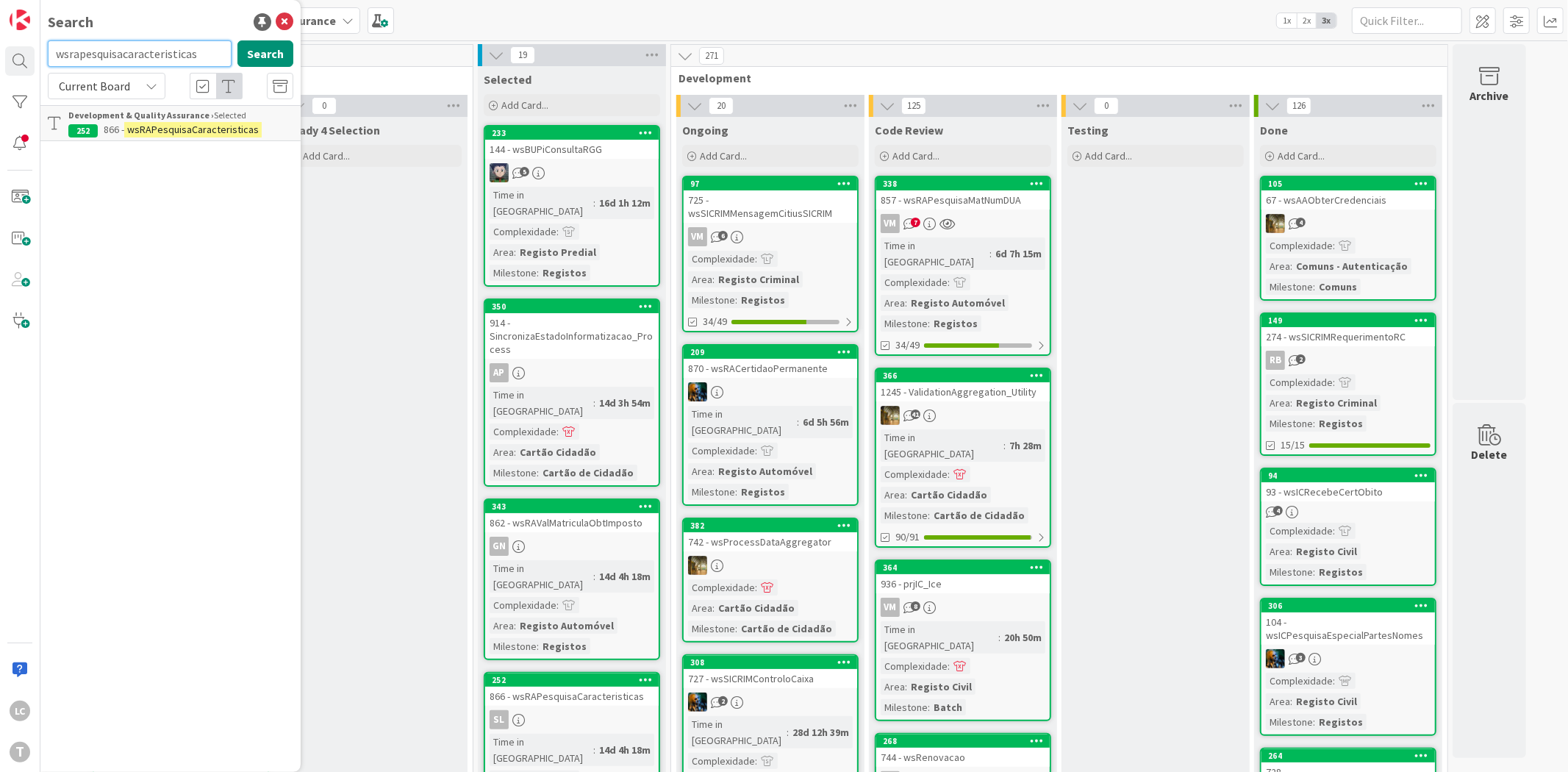
click at [151, 54] on input "wsrapesquisacaracteristicas" at bounding box center [139, 53] width 183 height 26
click at [148, 54] on input "wsrapesquisacaracteristicas" at bounding box center [139, 53] width 183 height 26
paste input "wsccentidadeextinta"
click at [148, 52] on input "wsrapesquisacaracwsccentidadeextintateristicas" at bounding box center [139, 53] width 183 height 26
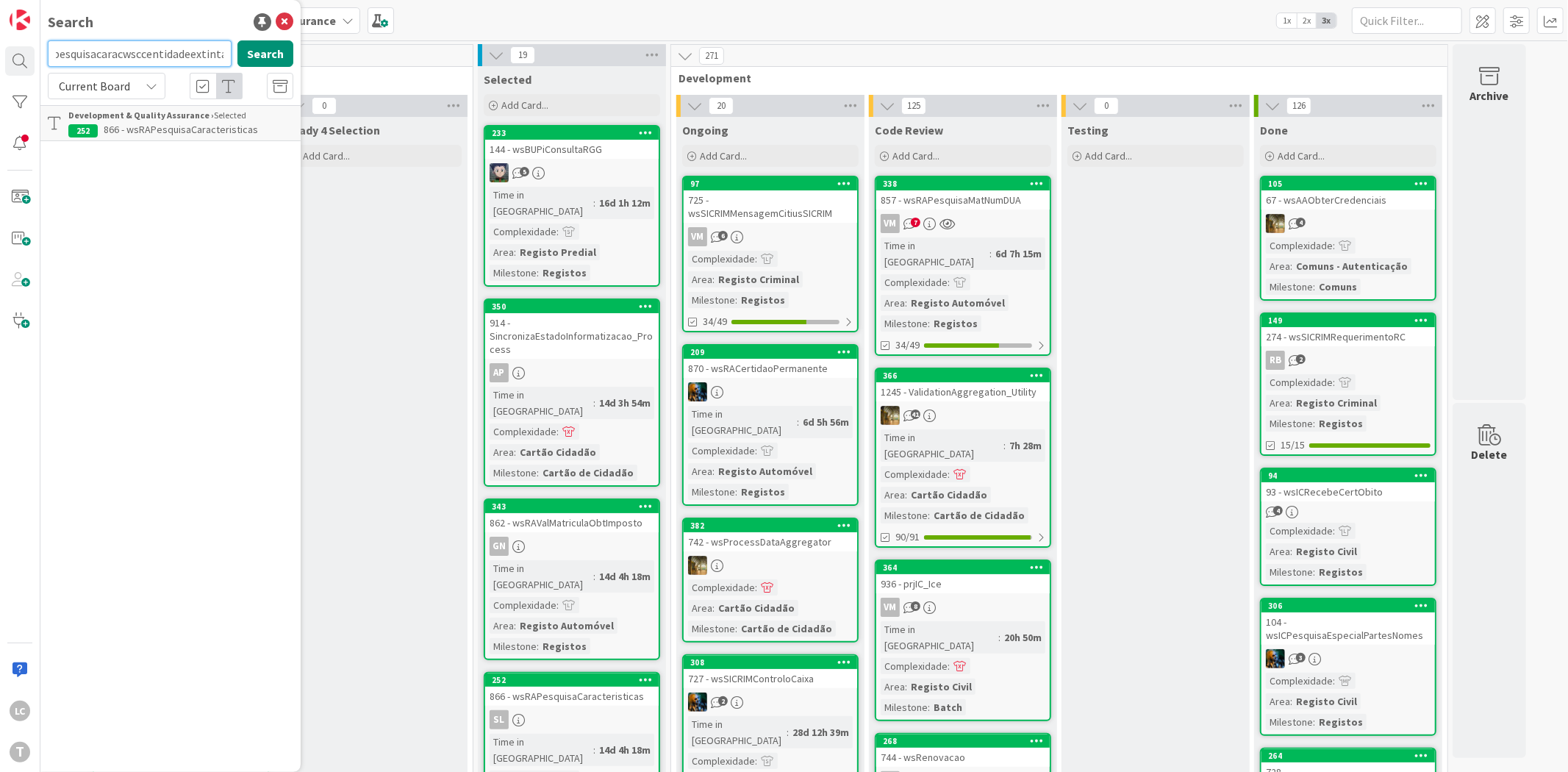
click at [148, 52] on input "wsrapesquisacaracwsccentidadeextintateristicas" at bounding box center [139, 53] width 183 height 26
paste input "ccentidadeextinta"
type input "wsccentidadeextinta"
click at [291, 17] on icon at bounding box center [284, 21] width 17 height 17
